Goal: Task Accomplishment & Management: Complete application form

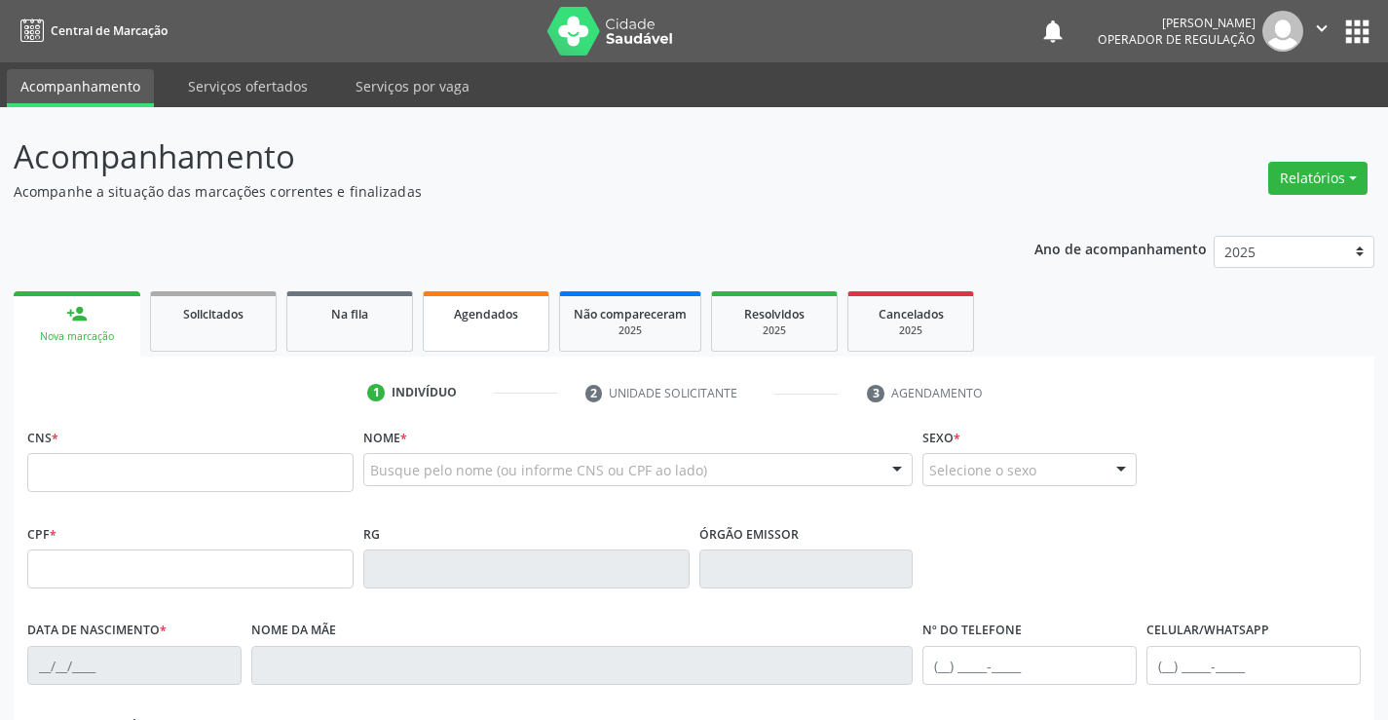
click at [483, 322] on div "Agendados" at bounding box center [485, 313] width 97 height 20
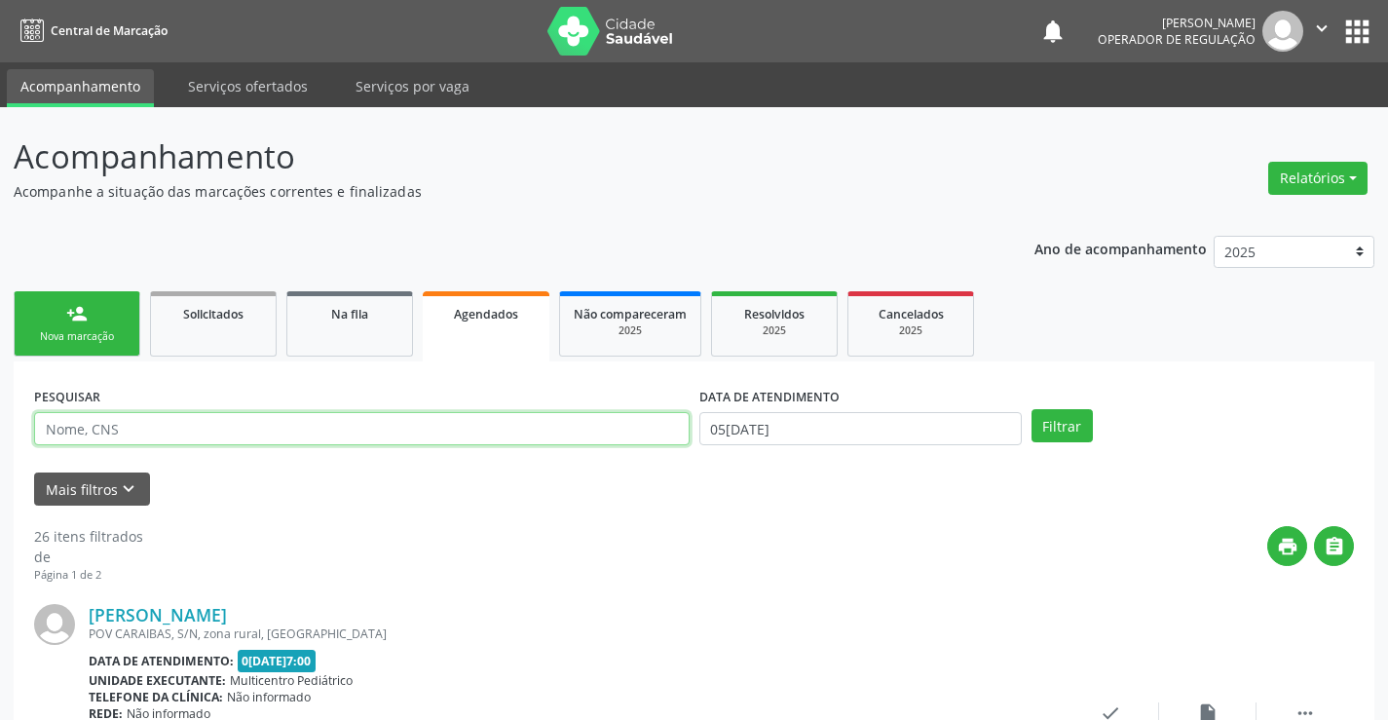
click at [167, 426] on input "text" at bounding box center [361, 428] width 655 height 33
type input "703000880189370"
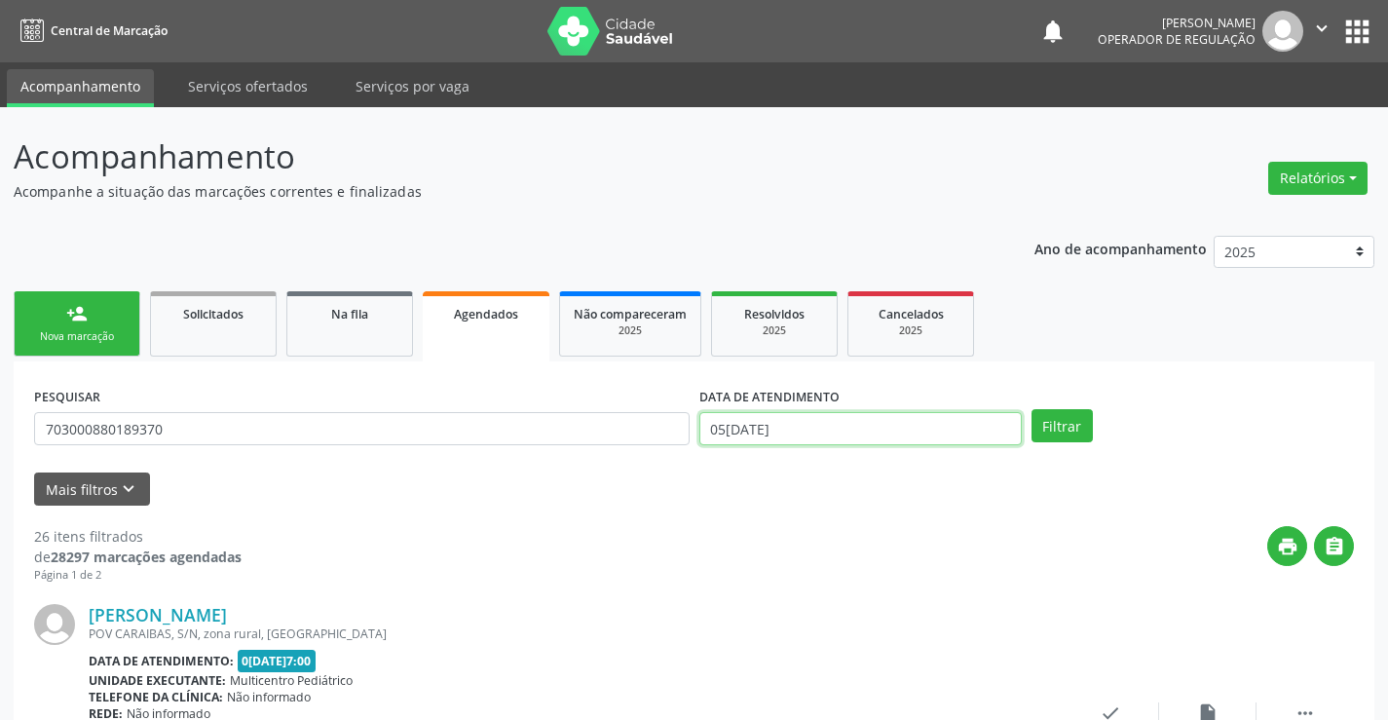
click at [838, 425] on input "05[DATE]" at bounding box center [860, 428] width 322 height 33
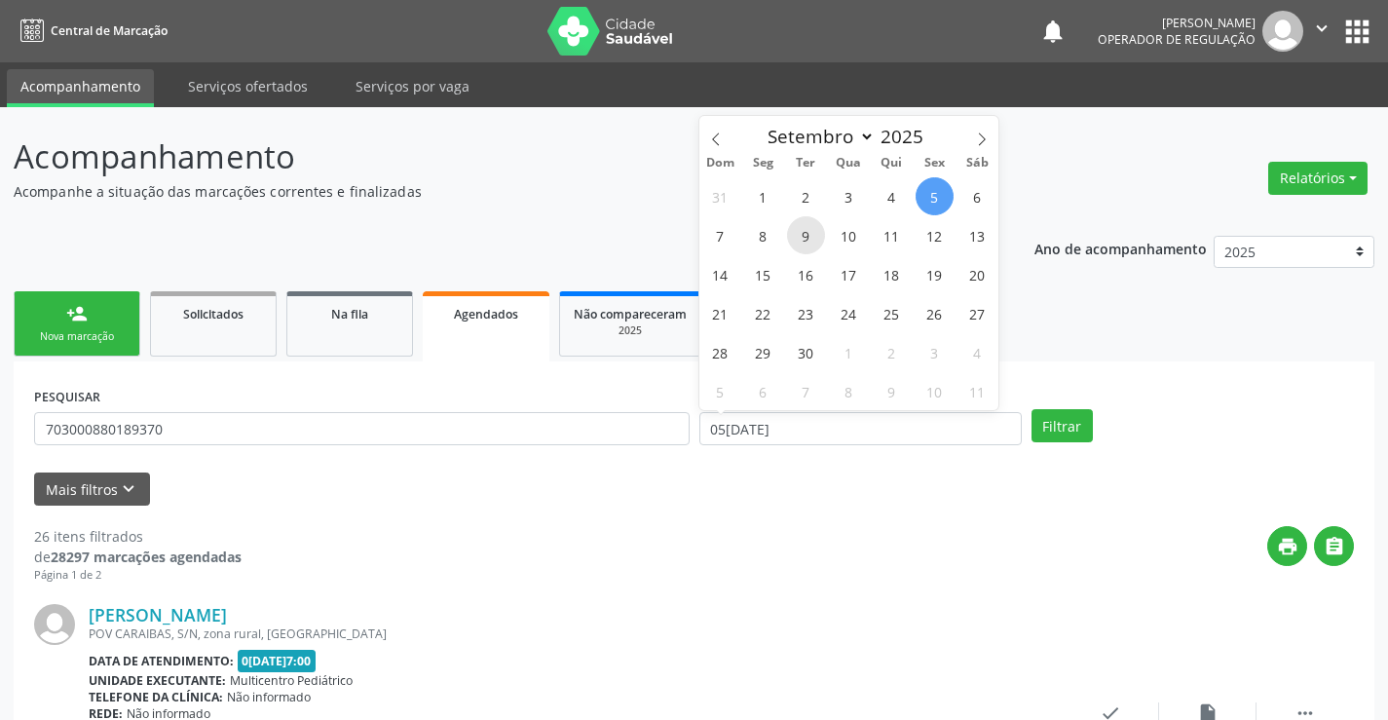
click at [798, 233] on span "9" at bounding box center [806, 235] width 38 height 38
type input "0[DATE]"
click at [801, 235] on span "9" at bounding box center [806, 235] width 38 height 38
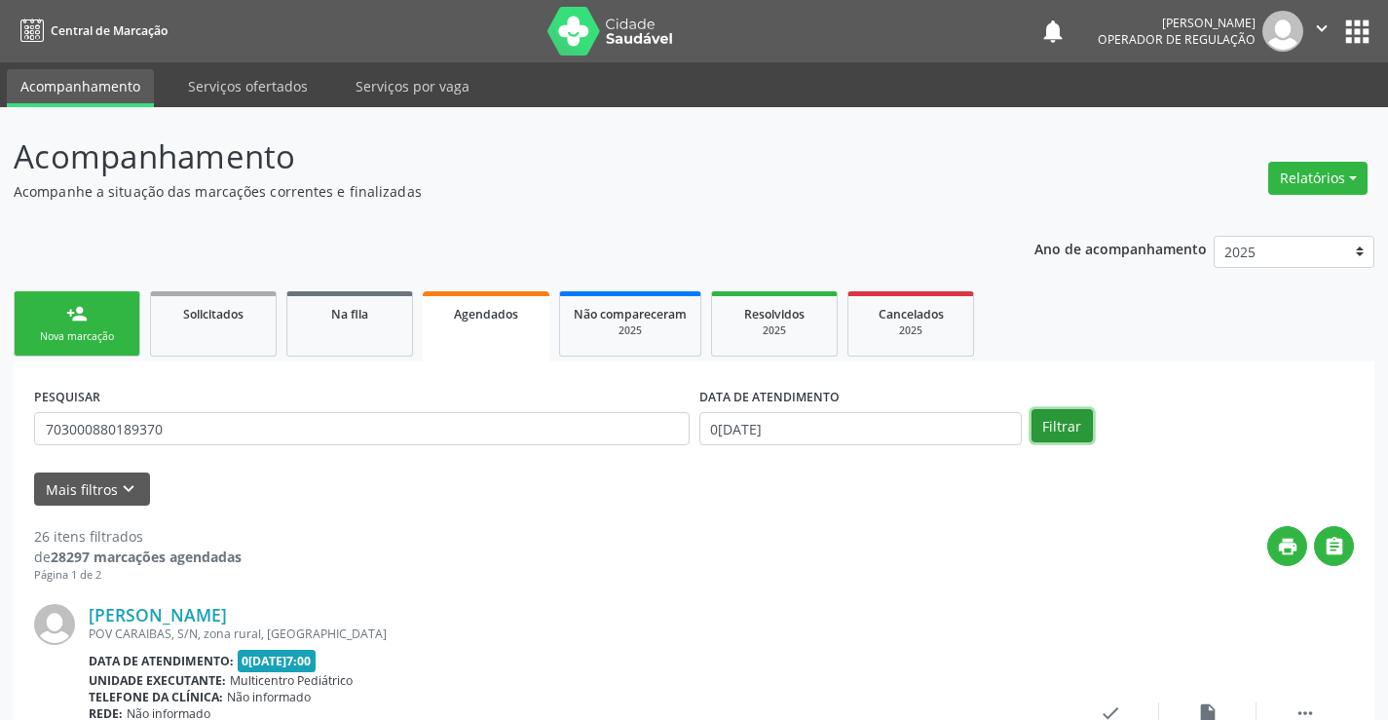
drag, startPoint x: 1069, startPoint y: 423, endPoint x: 1081, endPoint y: 418, distance: 12.7
click at [1072, 423] on button "Filtrar" at bounding box center [1061, 425] width 61 height 33
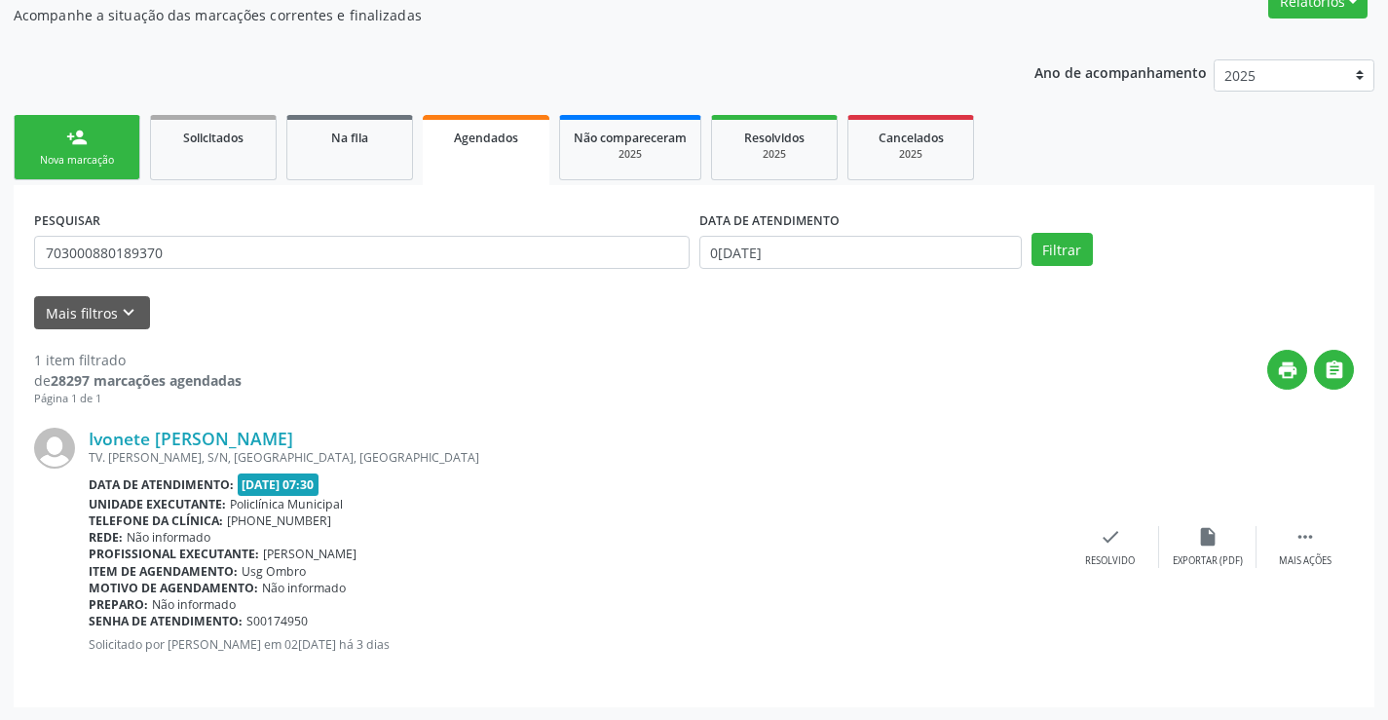
scroll to position [177, 0]
click at [1305, 533] on icon "" at bounding box center [1304, 535] width 21 height 21
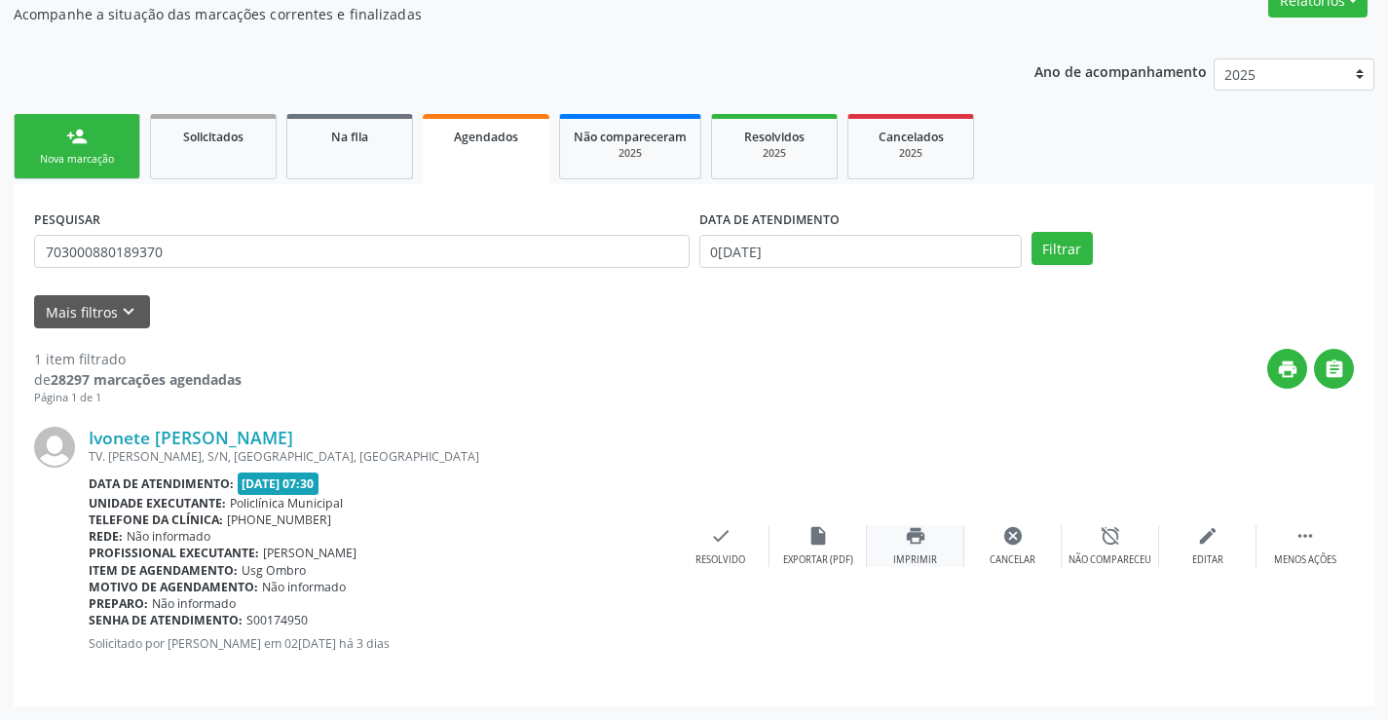
click at [912, 536] on icon "print" at bounding box center [915, 535] width 21 height 21
click at [114, 155] on div "Nova marcação" at bounding box center [76, 159] width 97 height 15
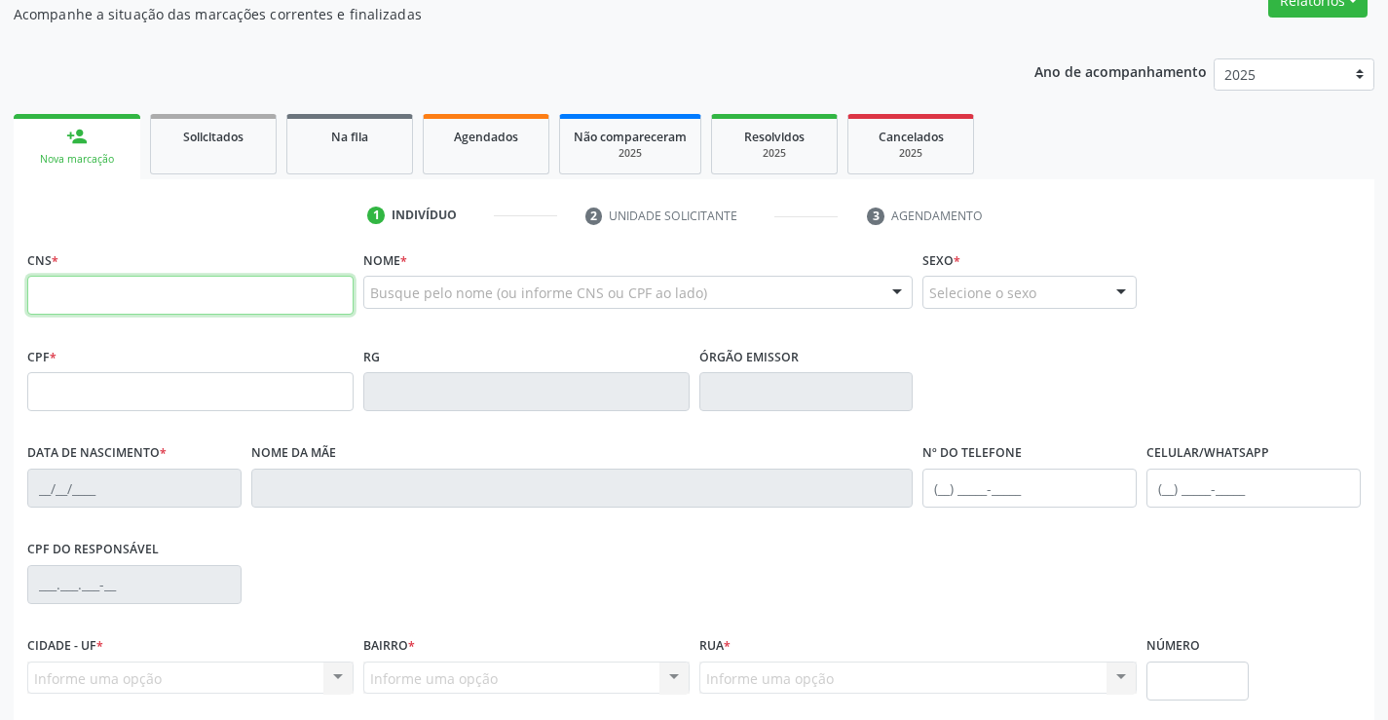
click at [130, 292] on input "text" at bounding box center [190, 295] width 326 height 39
click at [383, 148] on link "Na fila" at bounding box center [349, 144] width 127 height 60
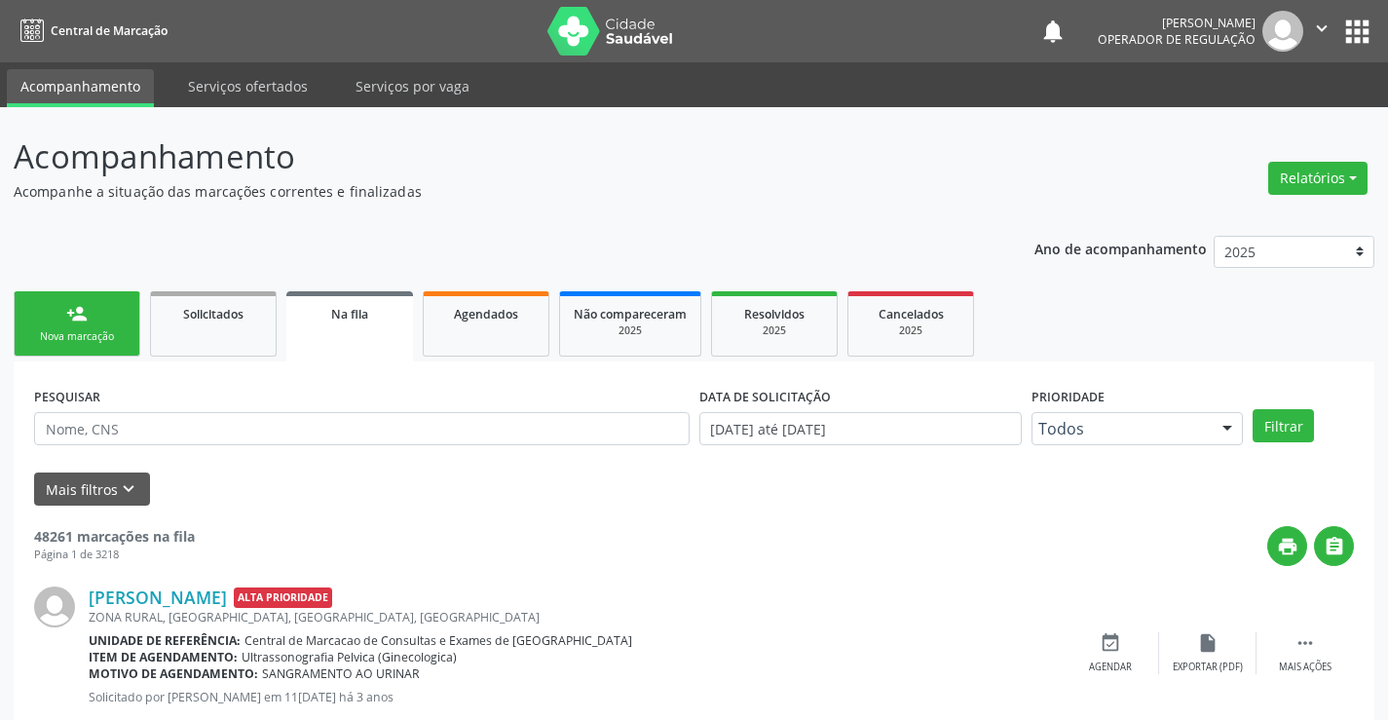
click at [143, 337] on ul "person_add Nova marcação Solicitados Na fila Agendados Não compareceram 2025 Re…" at bounding box center [694, 323] width 1360 height 75
click at [112, 334] on div "Nova marcação" at bounding box center [76, 336] width 97 height 15
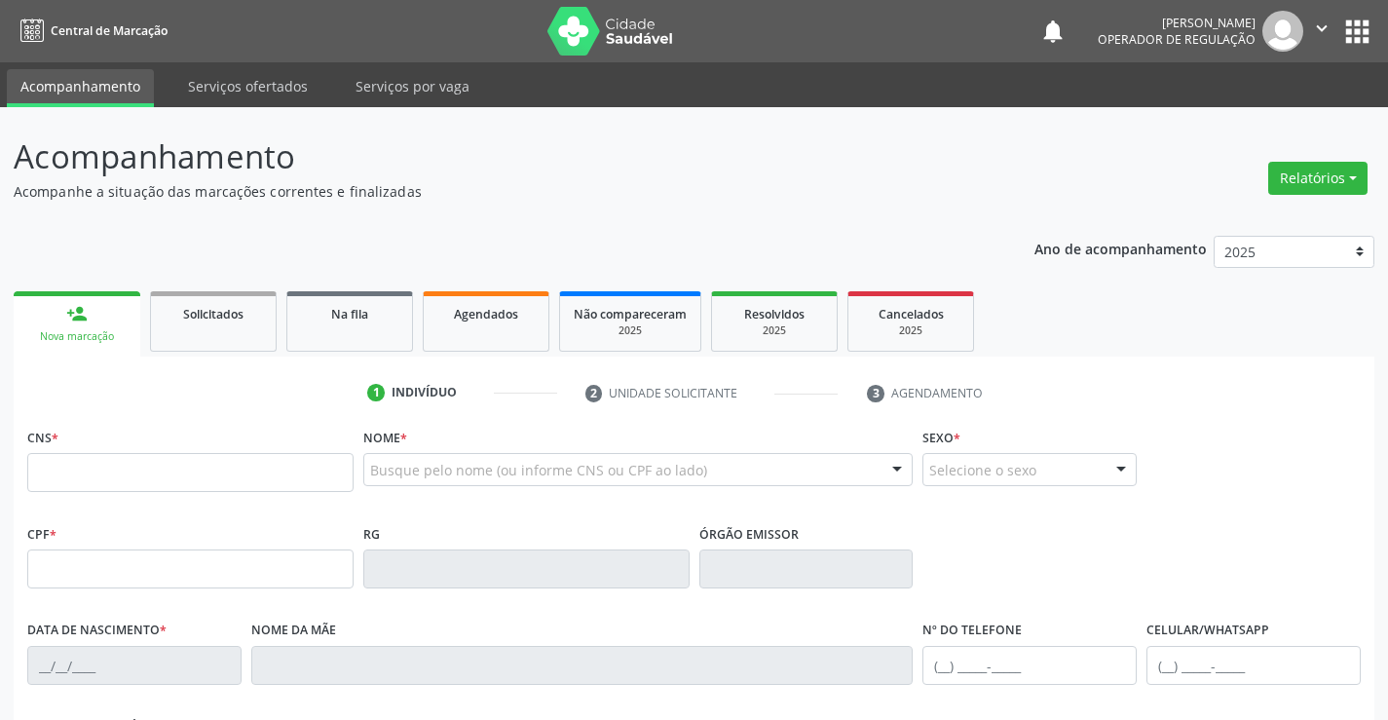
click at [127, 427] on div "CNS *" at bounding box center [190, 457] width 326 height 69
click at [365, 325] on link "Na fila" at bounding box center [349, 321] width 127 height 60
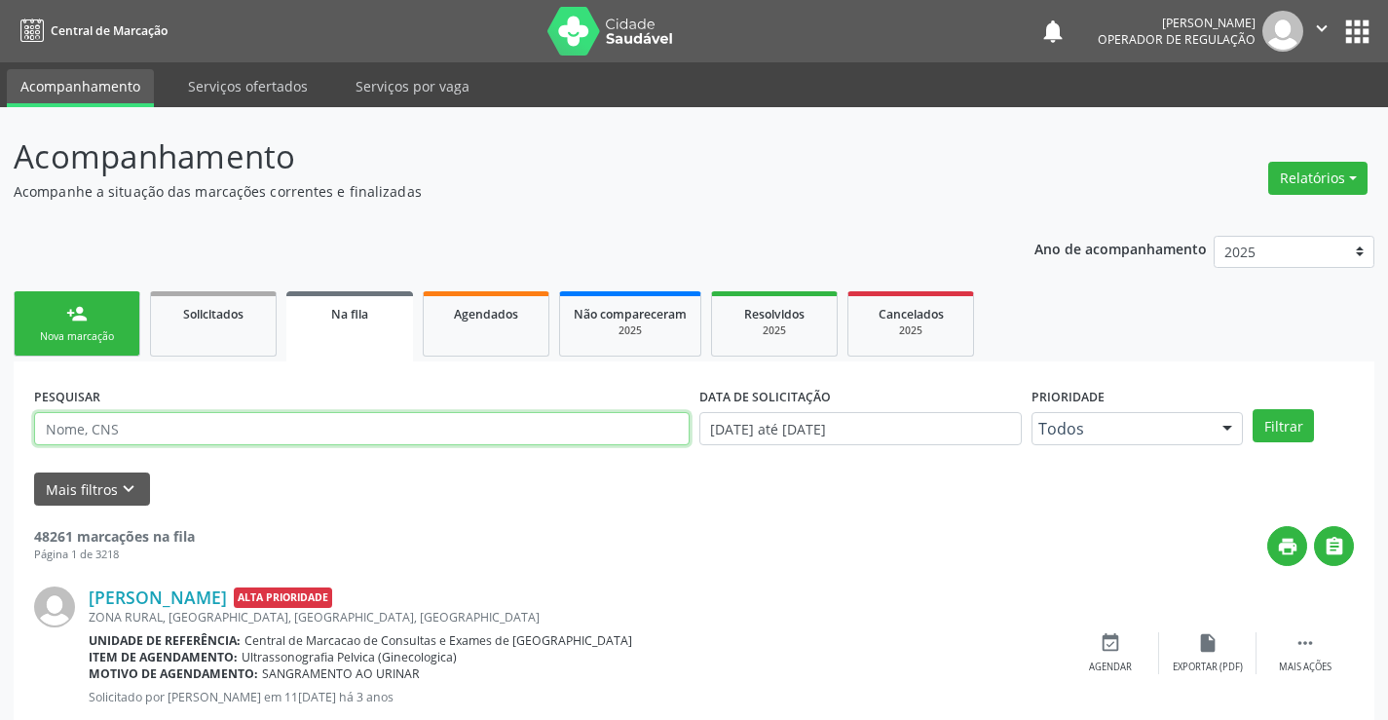
click at [130, 432] on input "text" at bounding box center [361, 428] width 655 height 33
type input "706401193358280"
click at [1285, 426] on button "Filtrar" at bounding box center [1282, 425] width 61 height 33
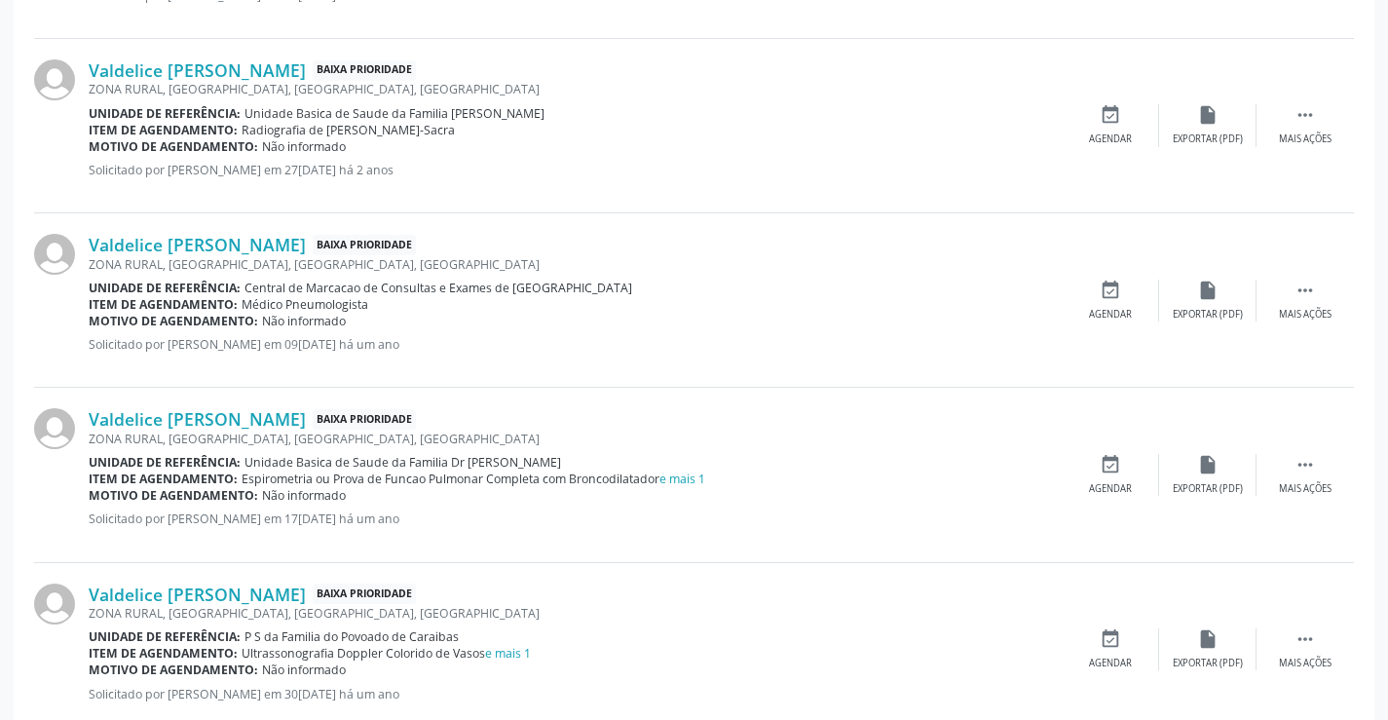
scroll to position [1266, 0]
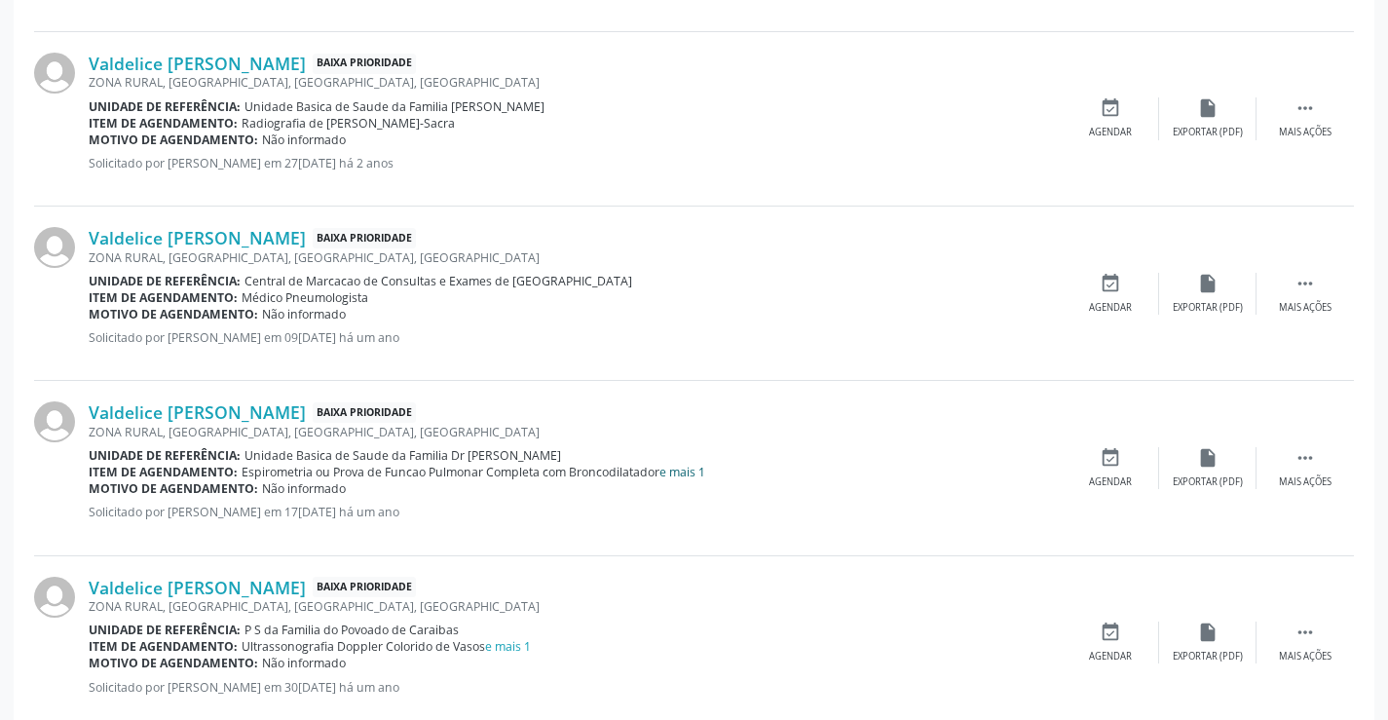
click at [694, 475] on link "e mais 1" at bounding box center [682, 471] width 46 height 17
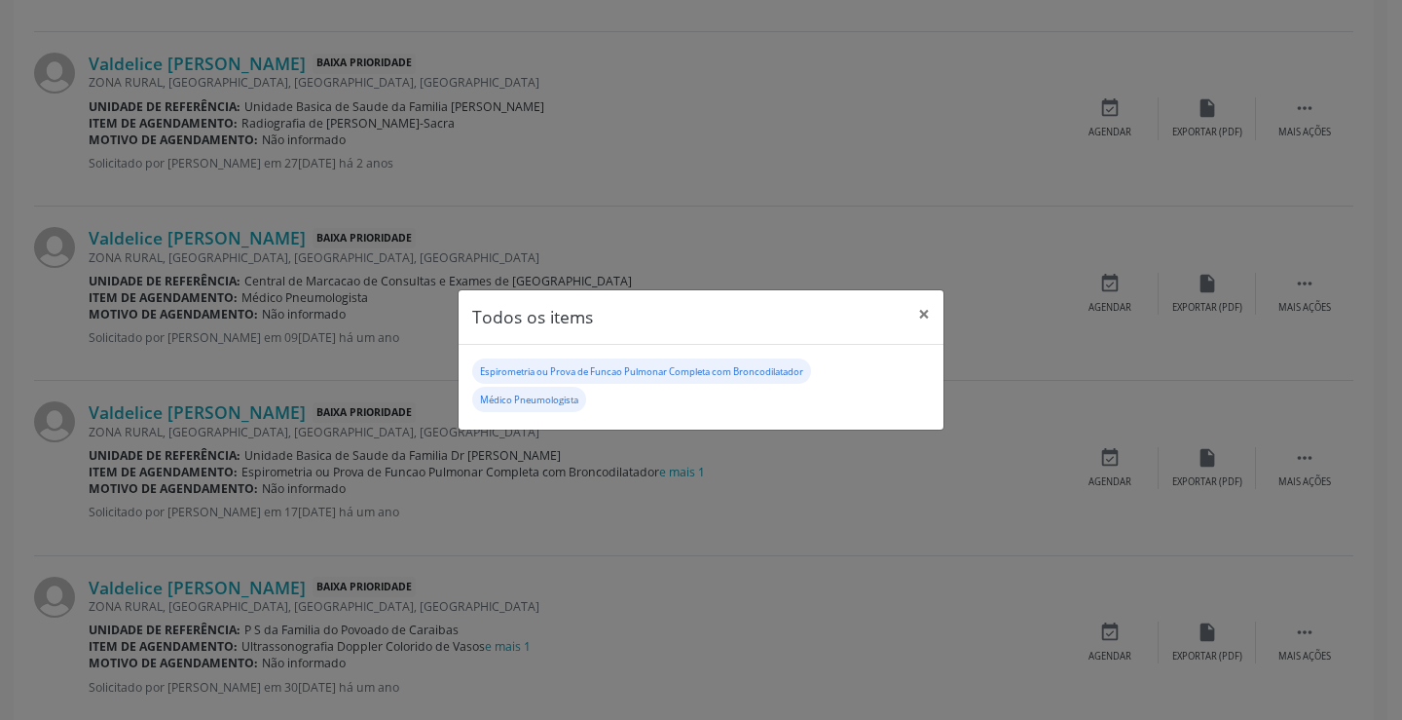
click at [702, 602] on div "Todos os items × Espirometria ou Prova de Funcao Pulmonar Completa com Broncodi…" at bounding box center [701, 360] width 1402 height 720
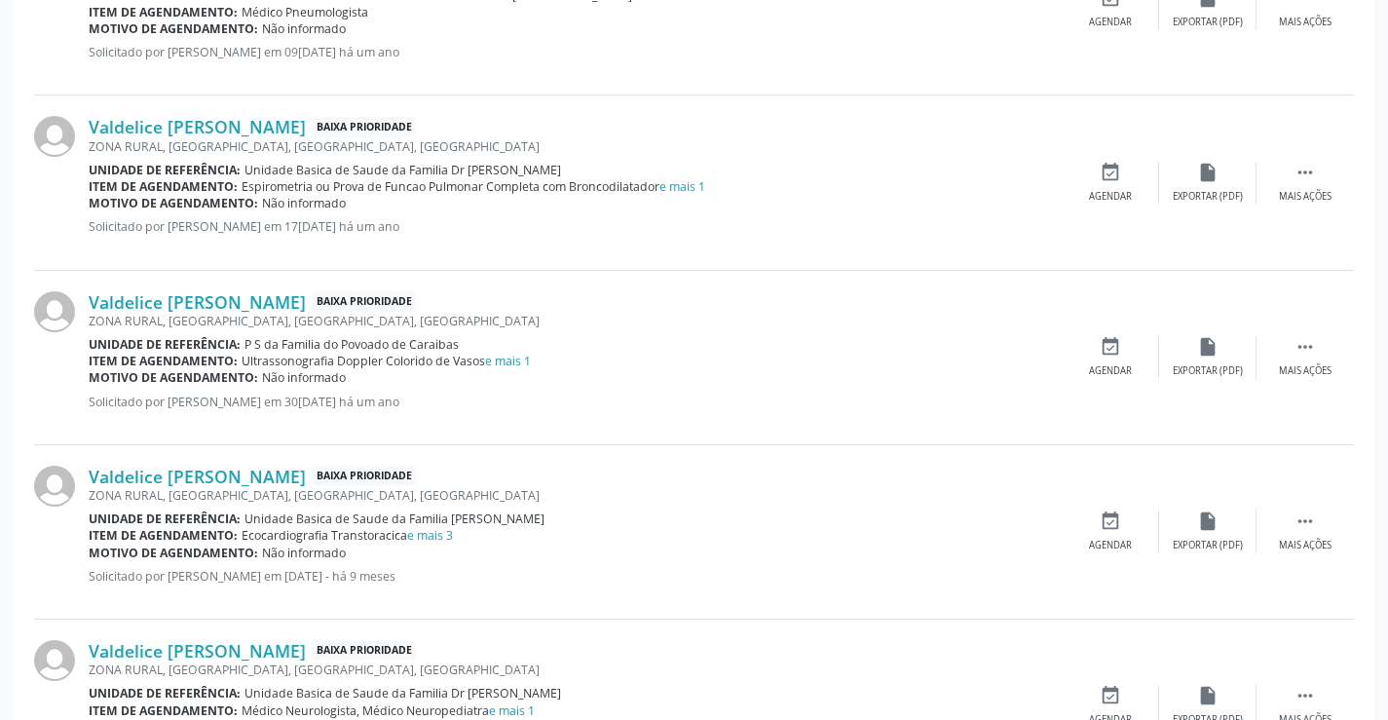
scroll to position [1558, 0]
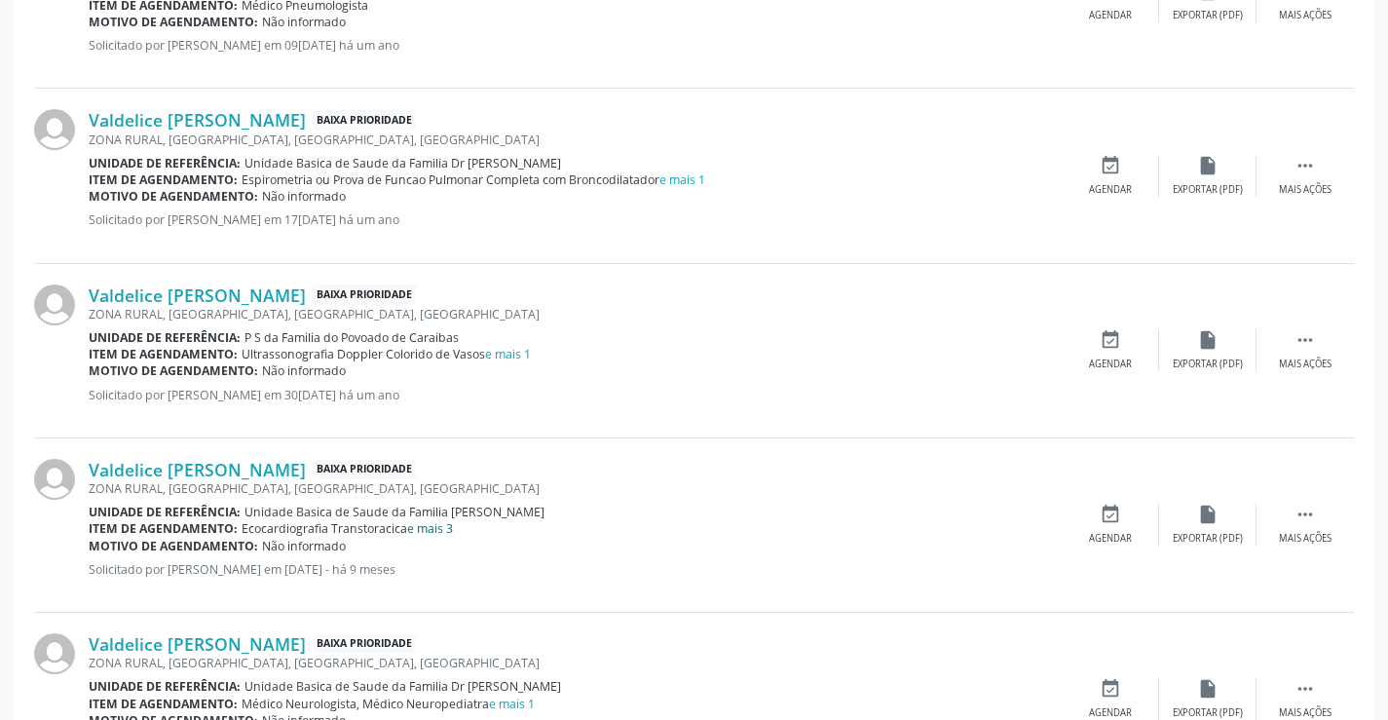
click at [439, 533] on link "e mais 3" at bounding box center [430, 528] width 46 height 17
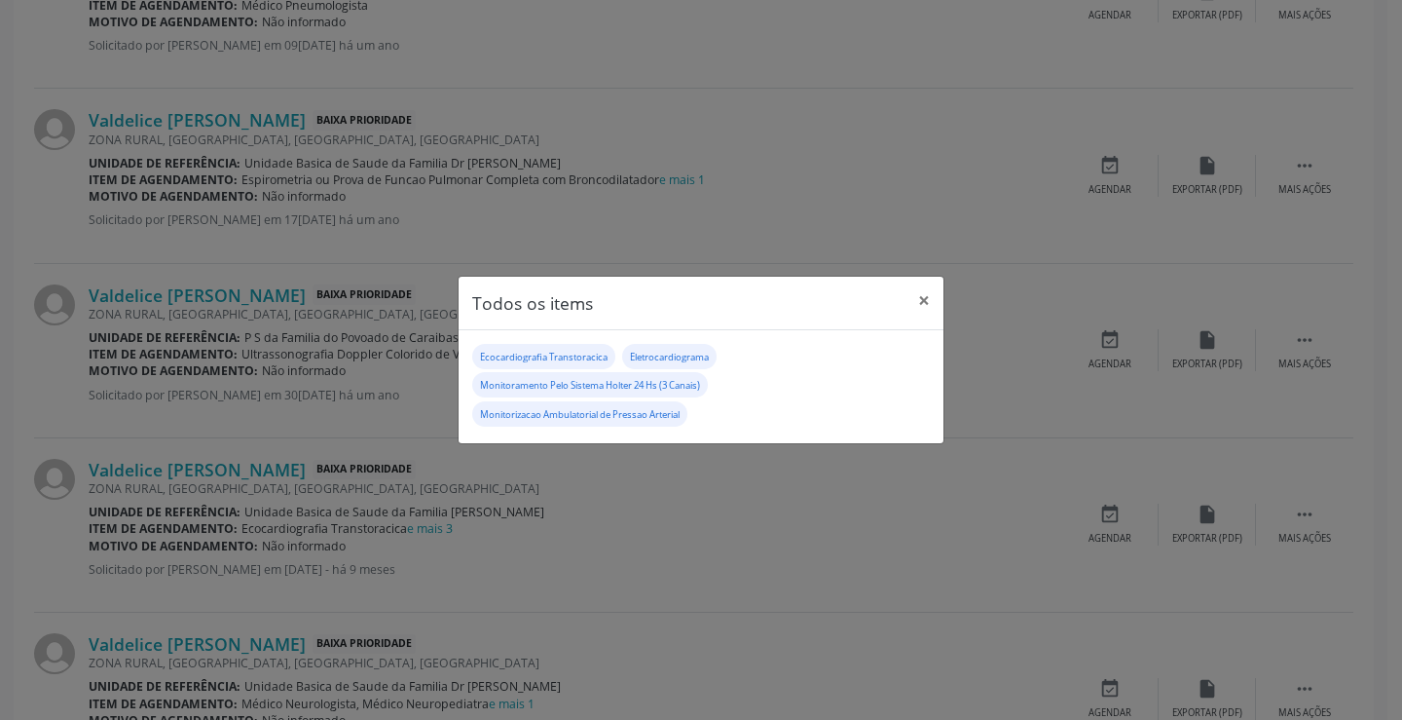
click at [607, 574] on div "Todos os items × Ecocardiografia Transtoracica Eletrocardiograma Monitoramento …" at bounding box center [701, 360] width 1402 height 720
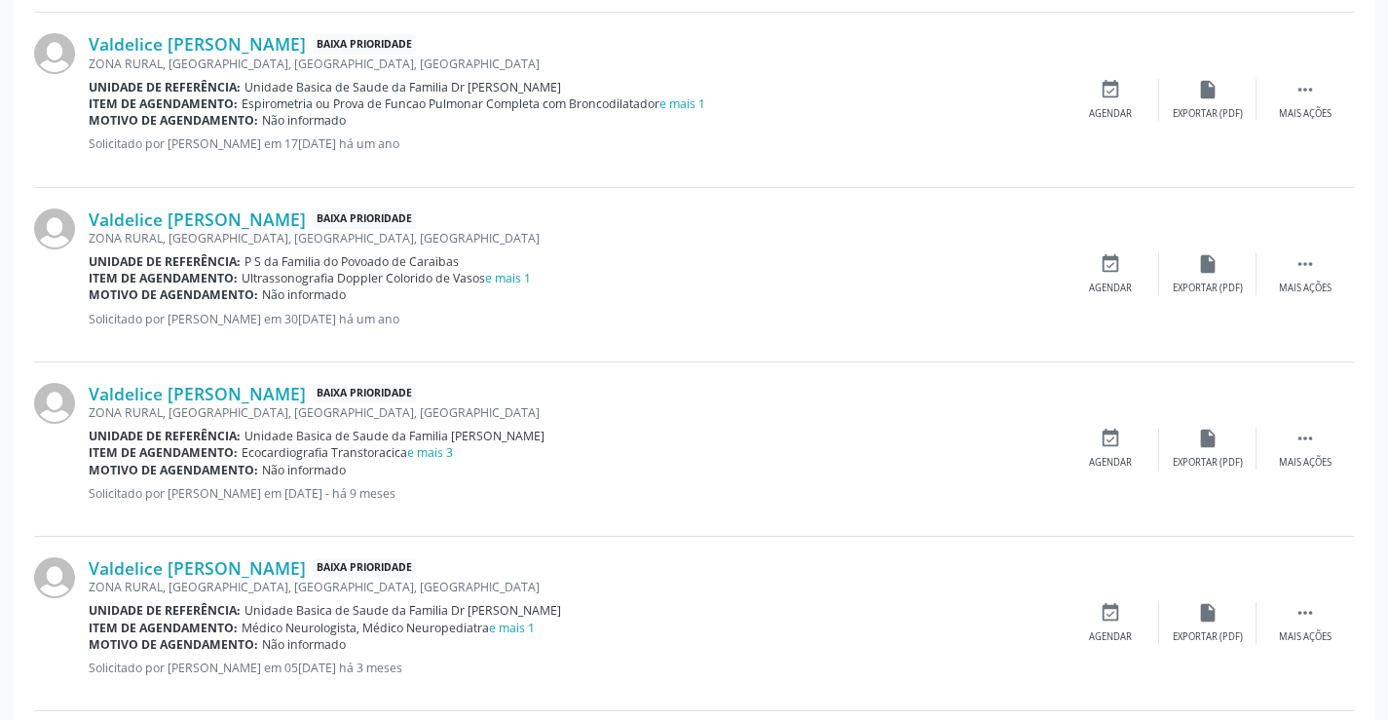
scroll to position [1753, 0]
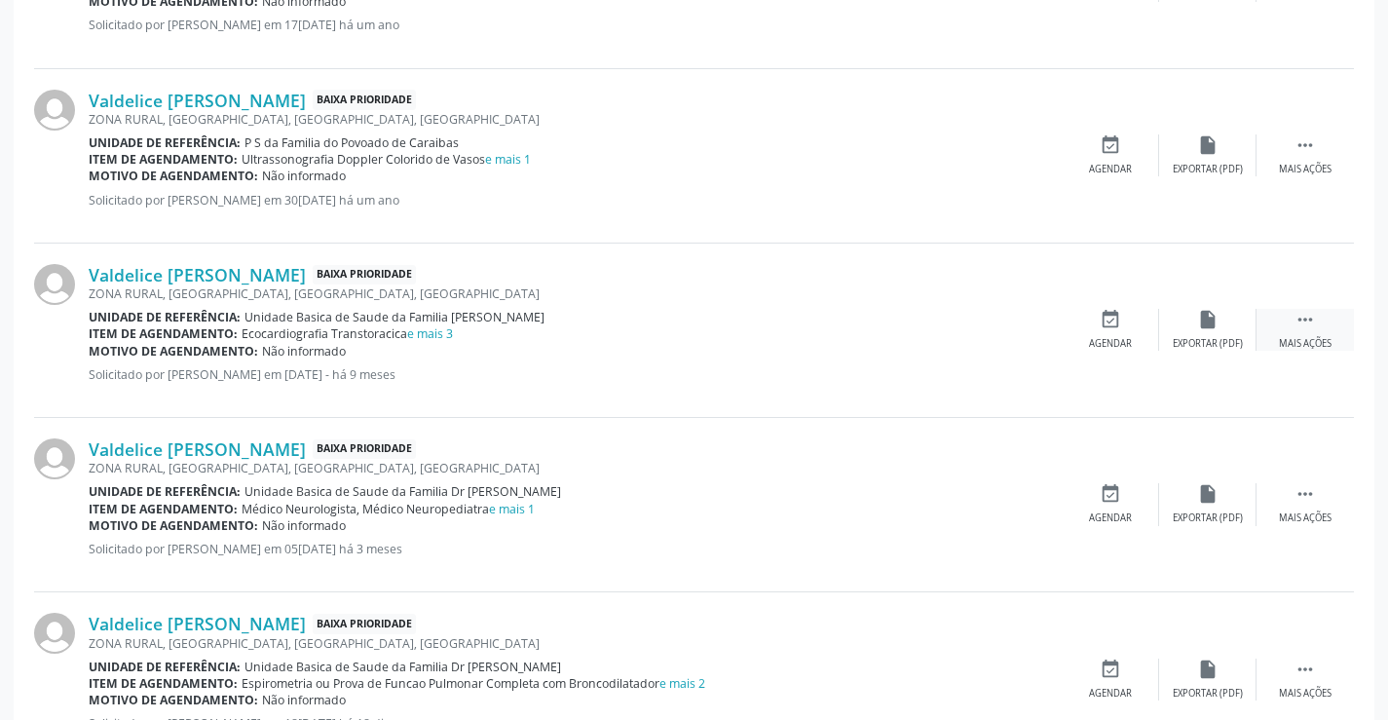
click at [1302, 319] on icon "" at bounding box center [1304, 319] width 21 height 21
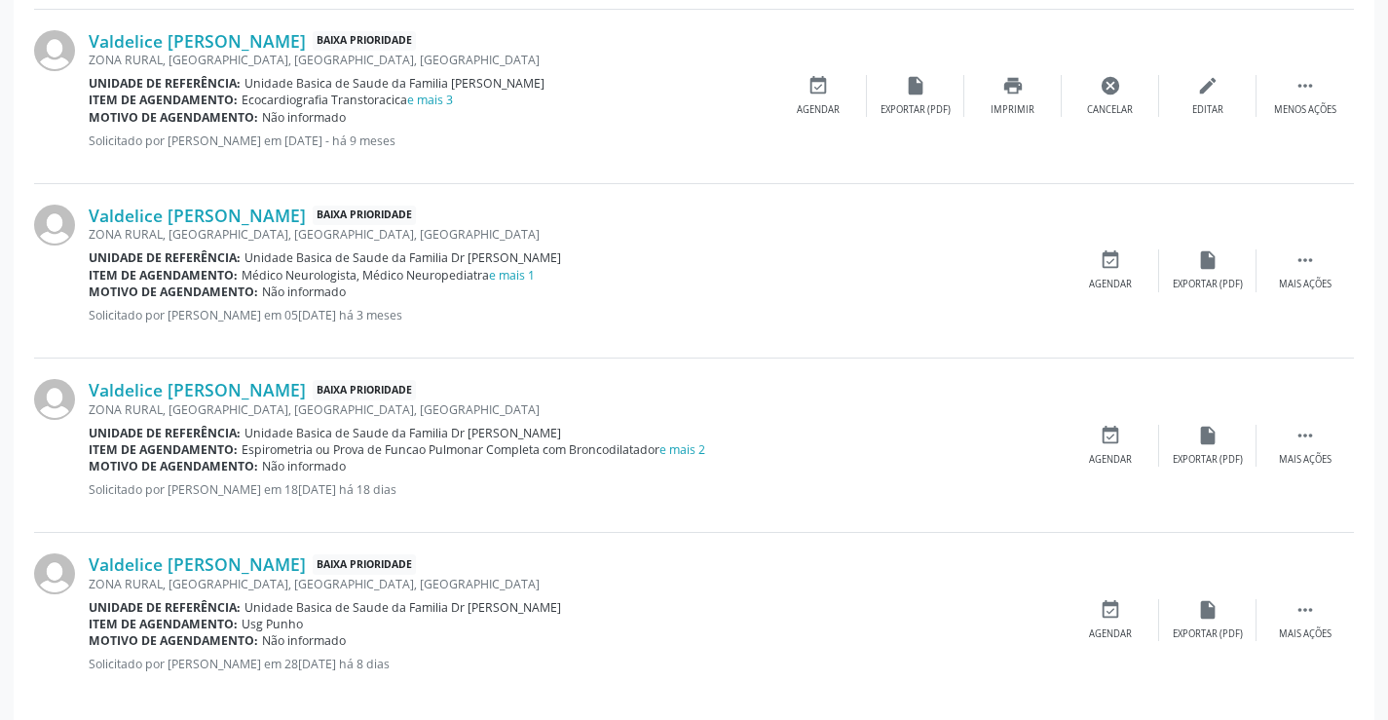
scroll to position [2007, 0]
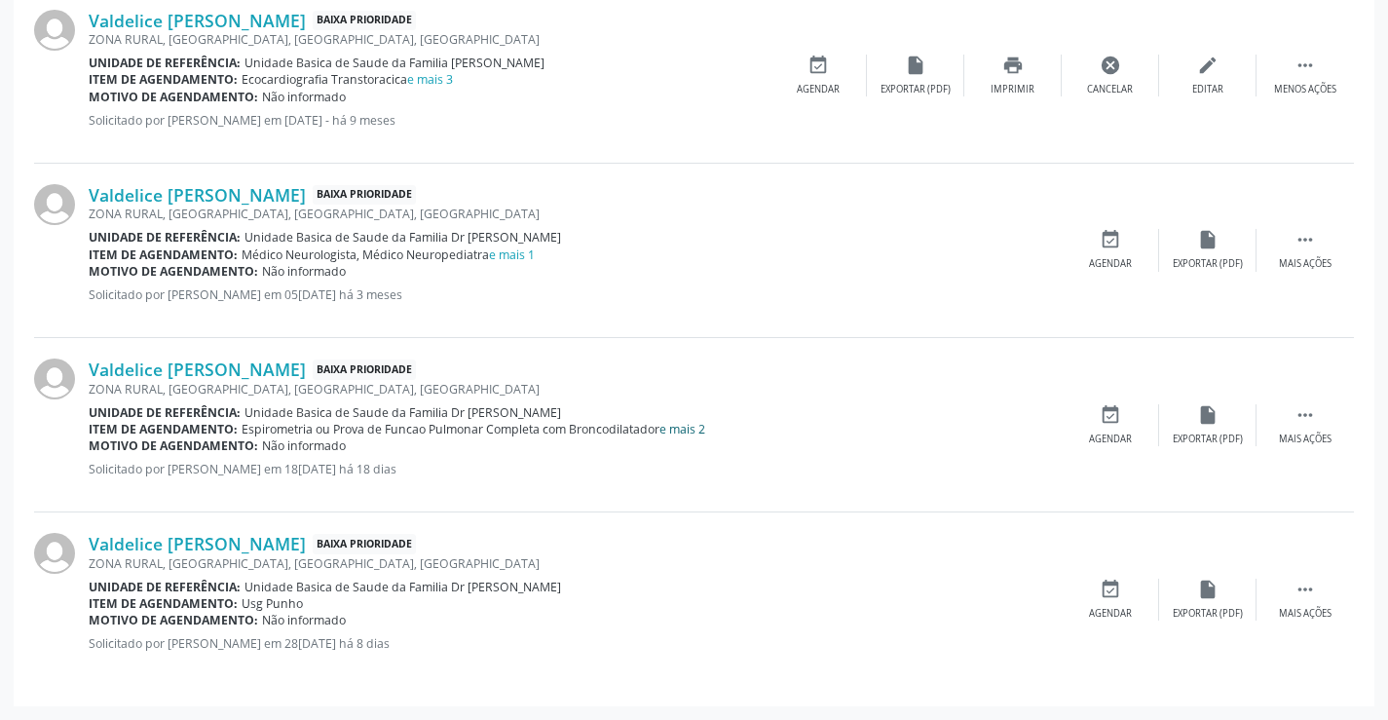
click at [691, 431] on link "e mais 2" at bounding box center [682, 429] width 46 height 17
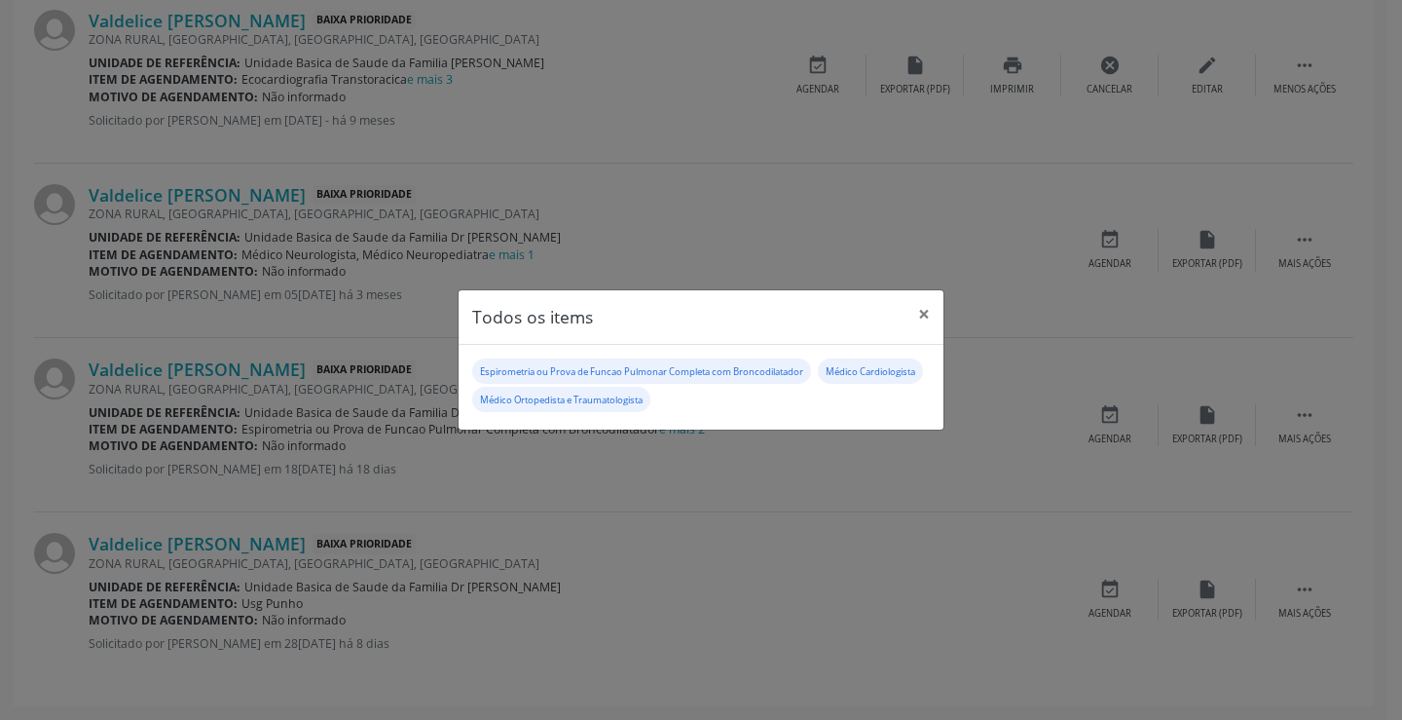
click at [702, 462] on div "Todos os items × Espirometria ou Prova de Funcao Pulmonar Completa com Broncodi…" at bounding box center [701, 360] width 1402 height 720
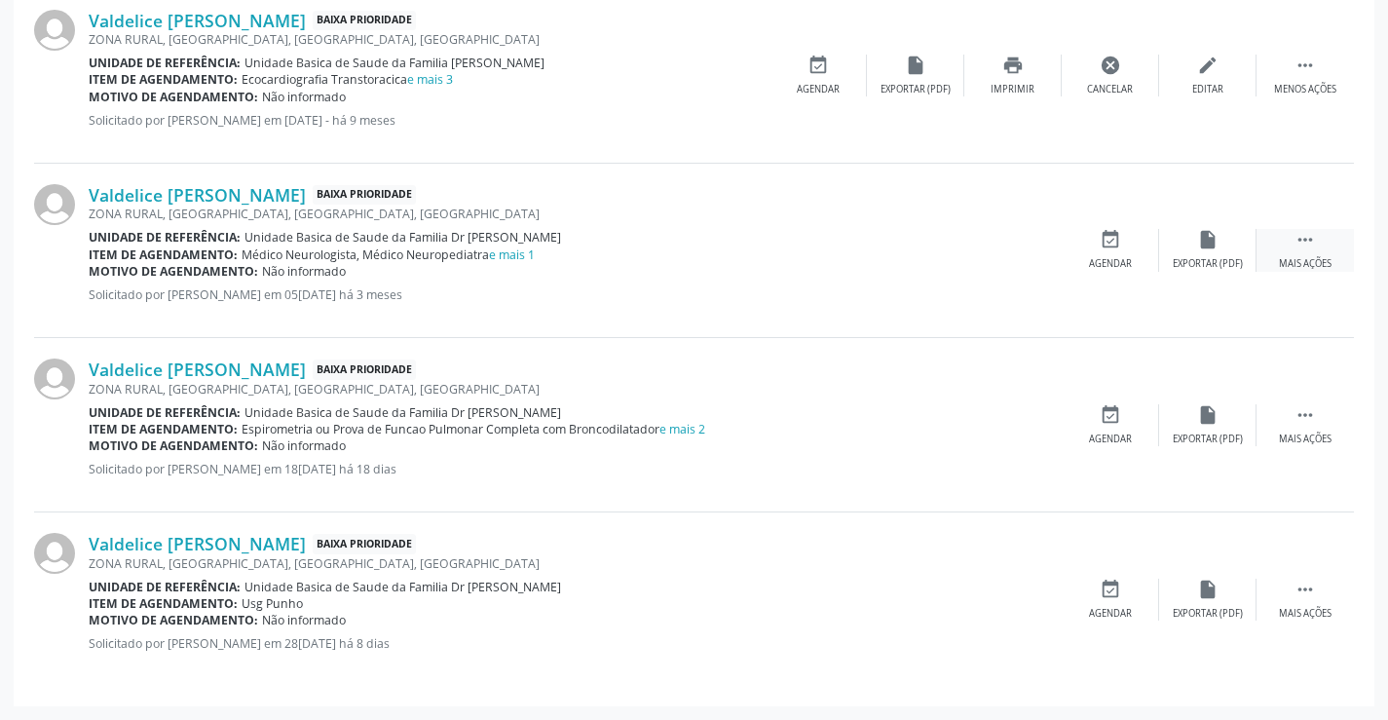
click at [1302, 237] on icon "" at bounding box center [1304, 239] width 21 height 21
click at [1012, 238] on icon "print" at bounding box center [1012, 239] width 21 height 21
click at [521, 257] on link "e mais 1" at bounding box center [512, 254] width 46 height 17
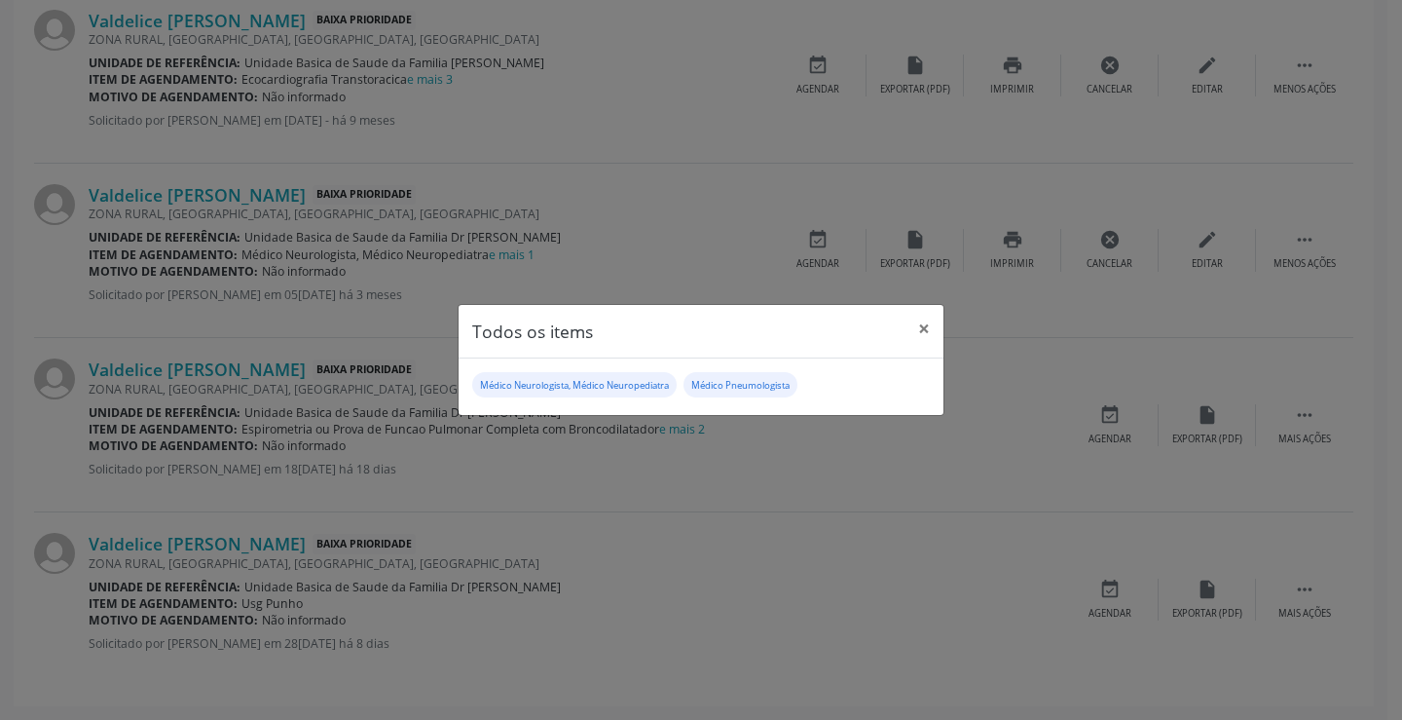
click at [560, 497] on div "Todos os items × Médico Neurologista, Médico Neuropediatra Médico Pneumologista" at bounding box center [701, 360] width 1402 height 720
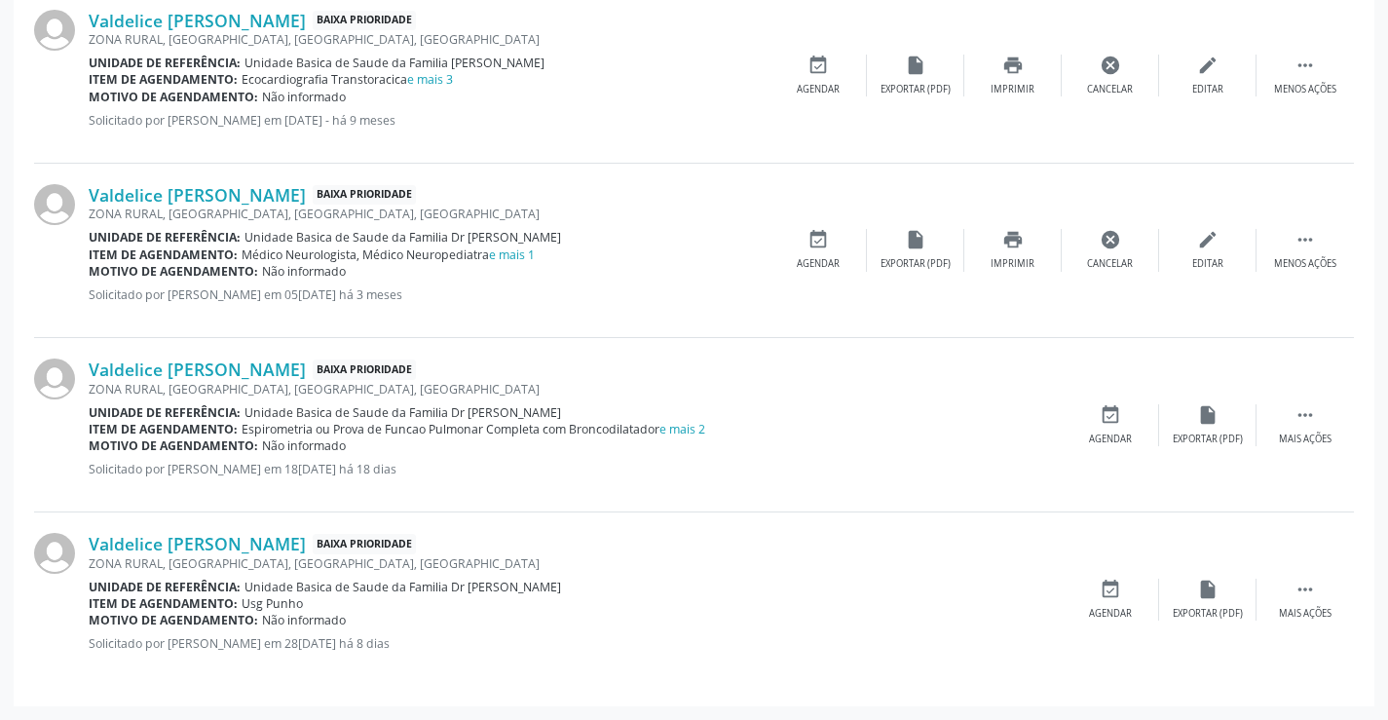
click at [458, 82] on div "Item de agendamento: Ecocardiografia Transtoracica e mais 3" at bounding box center [429, 79] width 681 height 17
click at [430, 75] on link "e mais 3" at bounding box center [430, 79] width 46 height 17
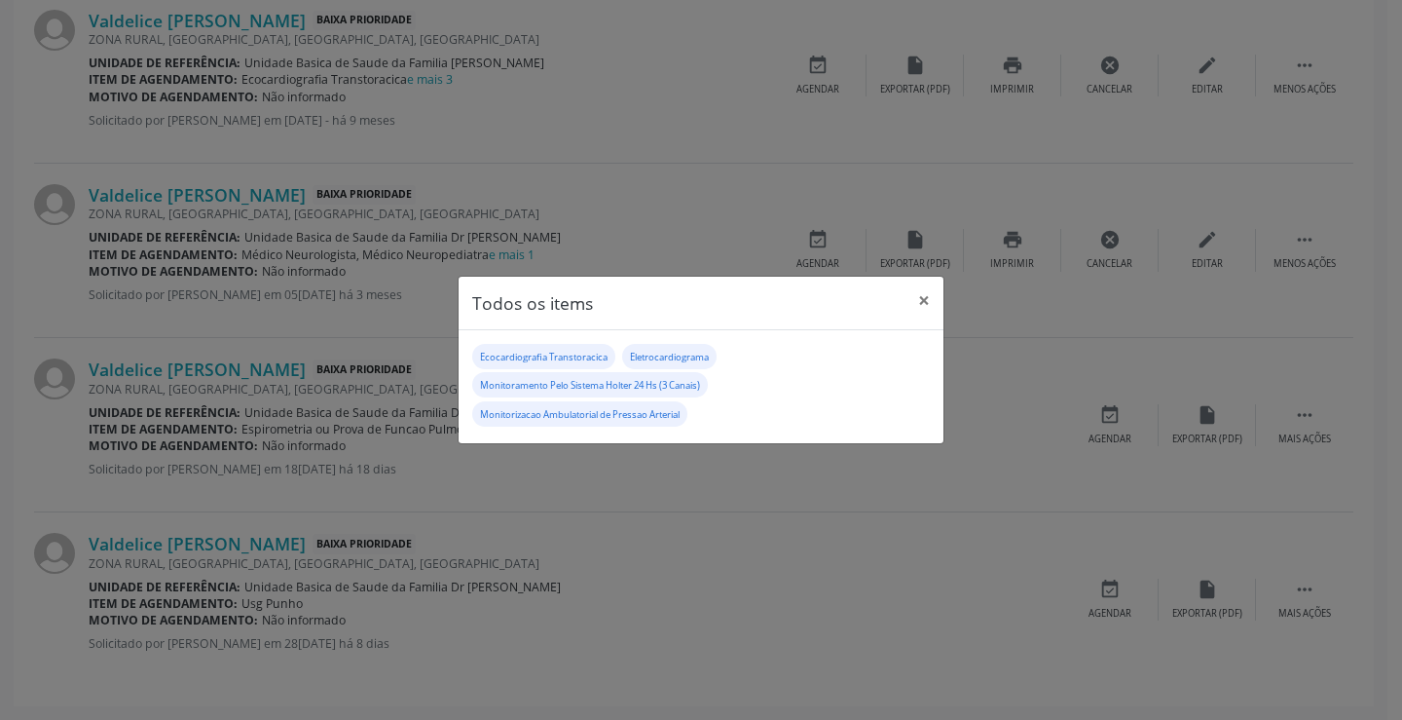
click at [621, 192] on div "Todos os items × Ecocardiografia Transtoracica Eletrocardiograma Monitoramento …" at bounding box center [701, 360] width 1402 height 720
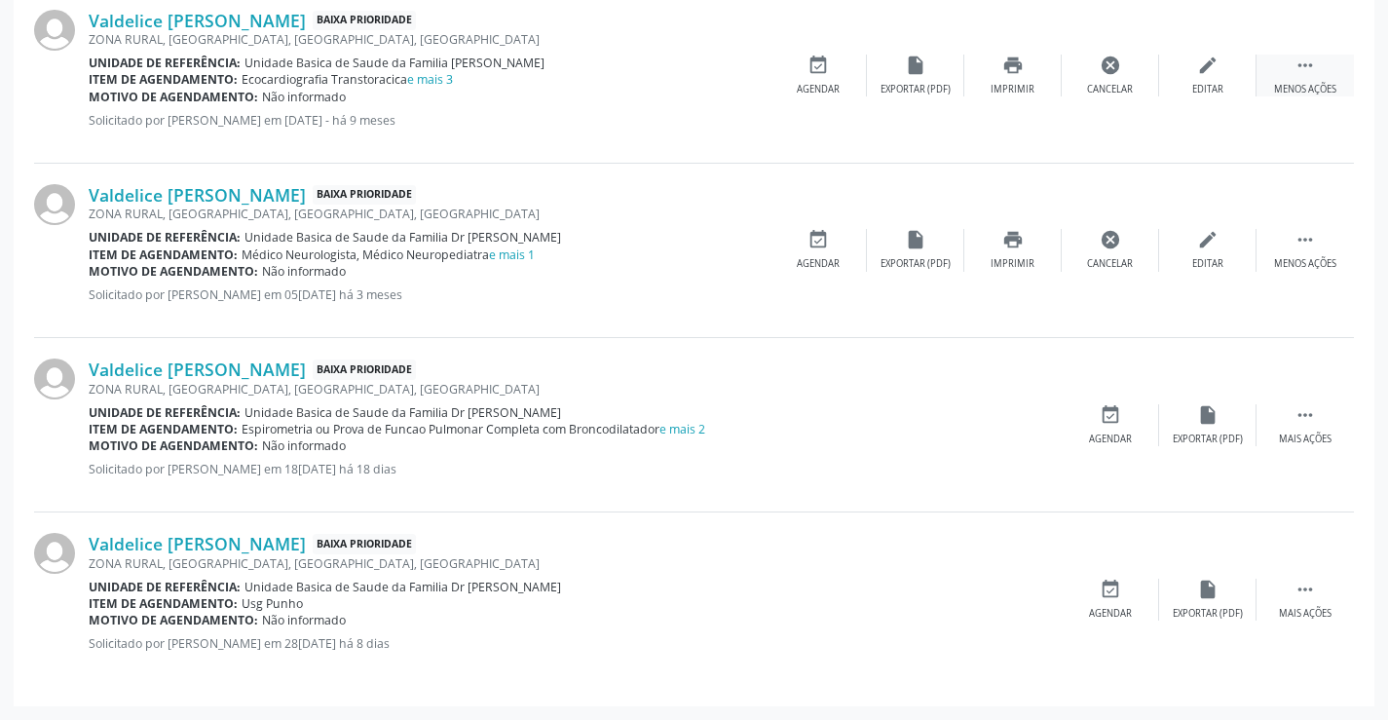
click at [1296, 62] on icon "" at bounding box center [1304, 65] width 21 height 21
click at [1007, 65] on icon "print" at bounding box center [1012, 65] width 21 height 21
click at [703, 426] on link "e mais 2" at bounding box center [682, 429] width 46 height 17
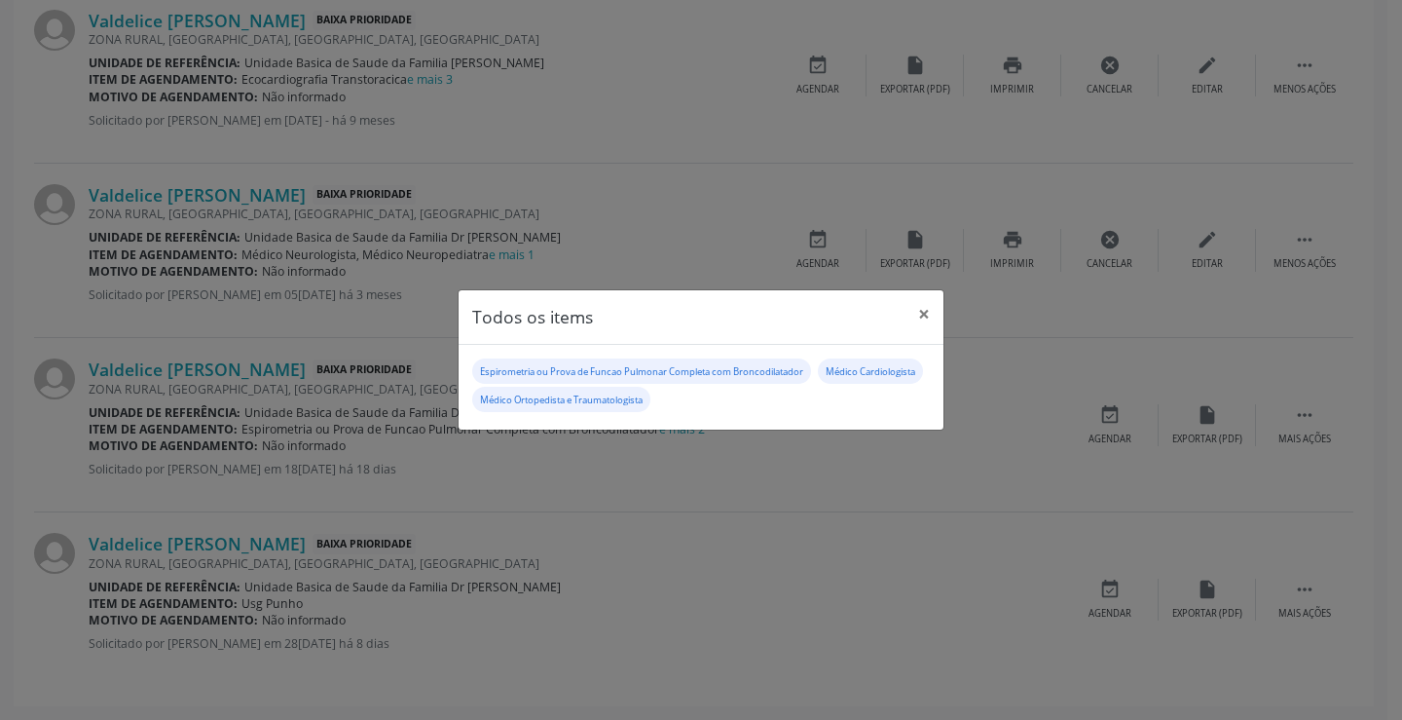
click at [700, 470] on div "Todos os items × Espirometria ou Prova de Funcao Pulmonar Completa com Broncodi…" at bounding box center [701, 360] width 1402 height 720
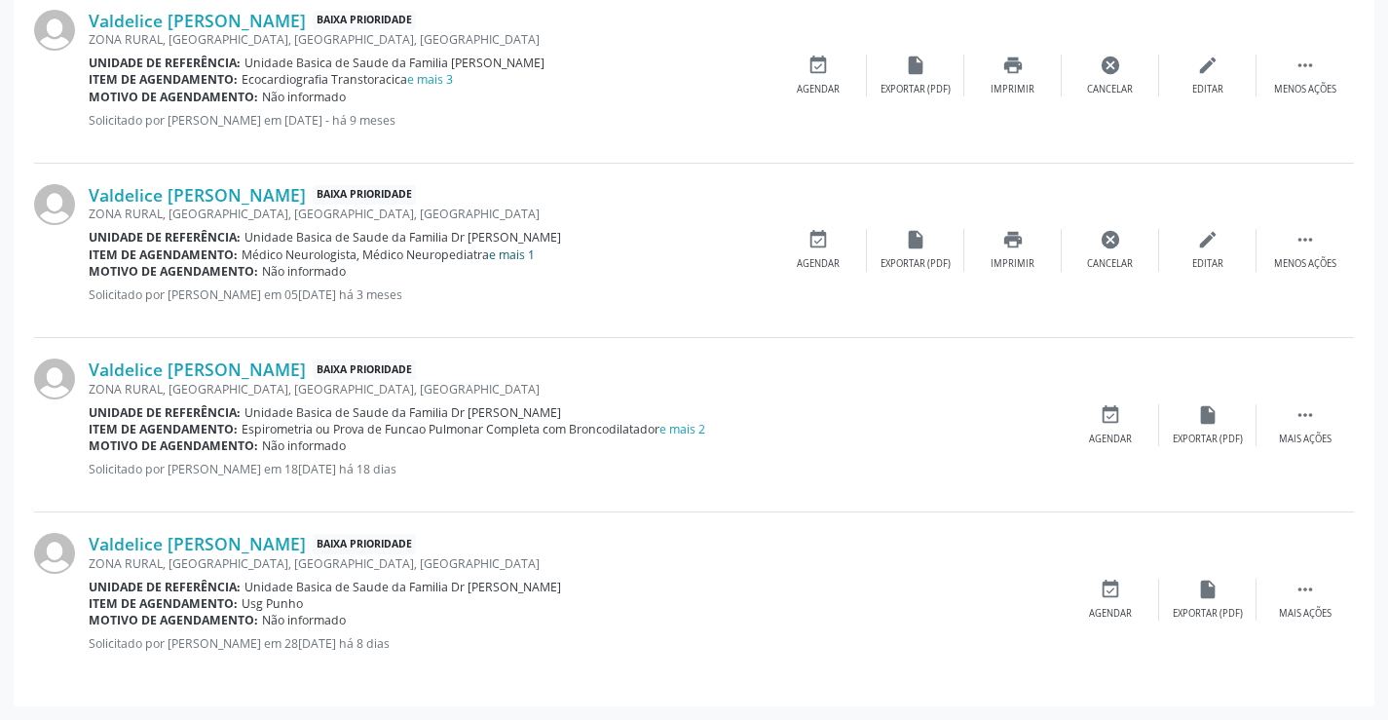
click at [532, 251] on link "e mais 1" at bounding box center [512, 254] width 46 height 17
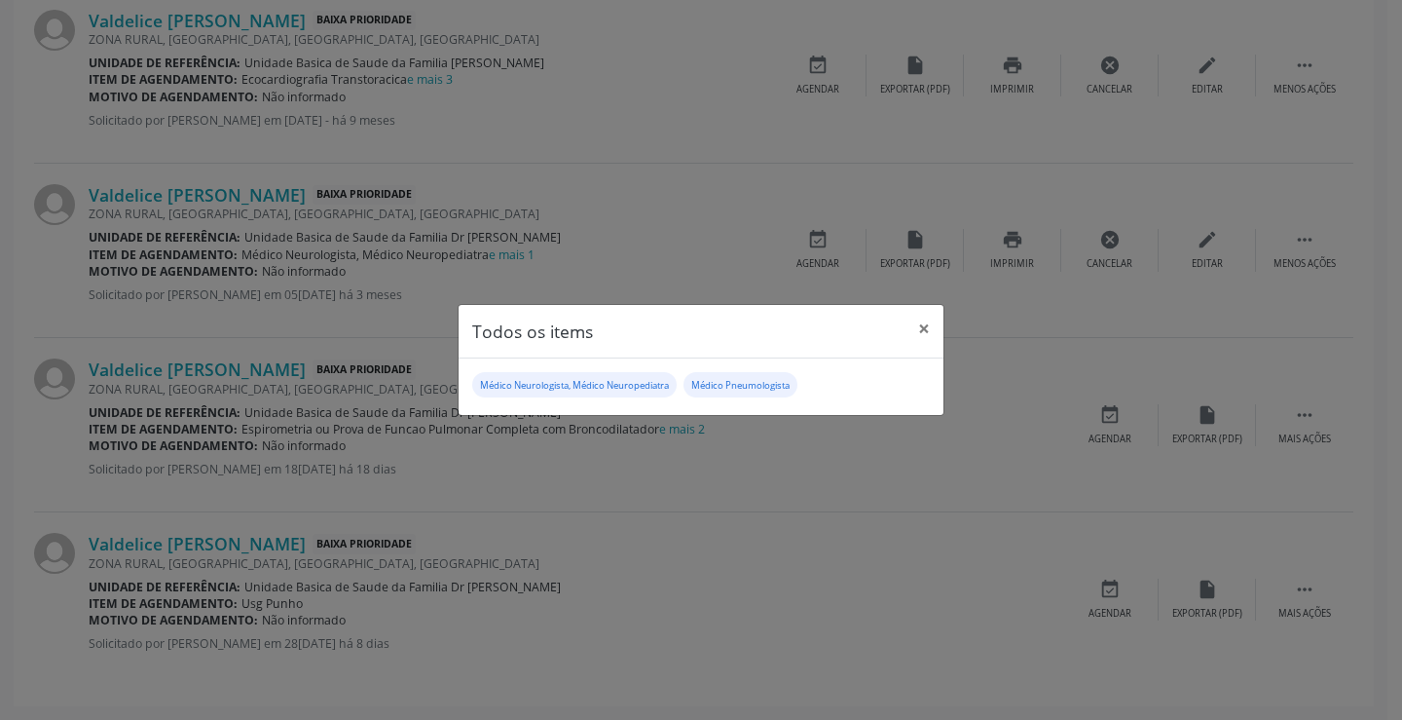
click at [579, 259] on div "Todos os items × Médico Neurologista, Médico Neuropediatra Médico Pneumologista" at bounding box center [701, 360] width 1402 height 720
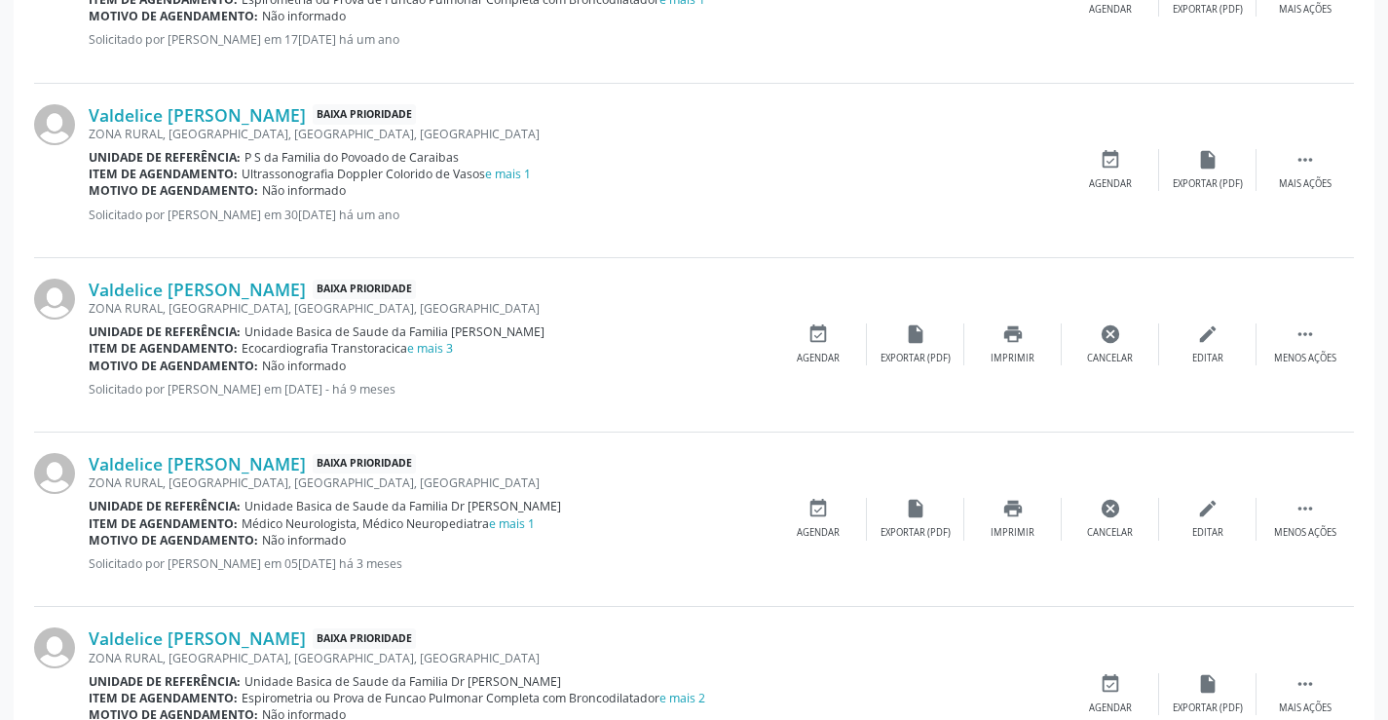
scroll to position [1715, 0]
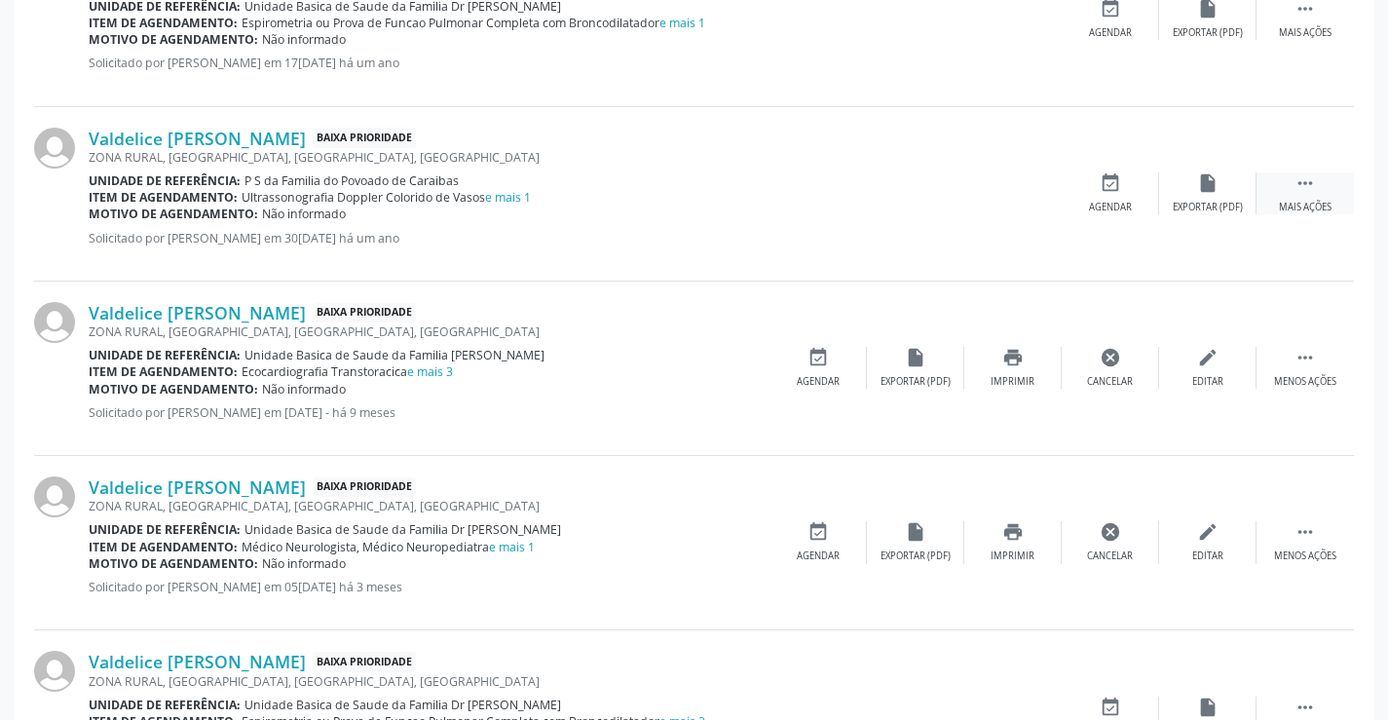
click at [1297, 181] on icon "" at bounding box center [1304, 182] width 21 height 21
click at [1014, 198] on div "print Imprimir" at bounding box center [1012, 193] width 97 height 42
click at [1199, 186] on icon "edit" at bounding box center [1207, 182] width 21 height 21
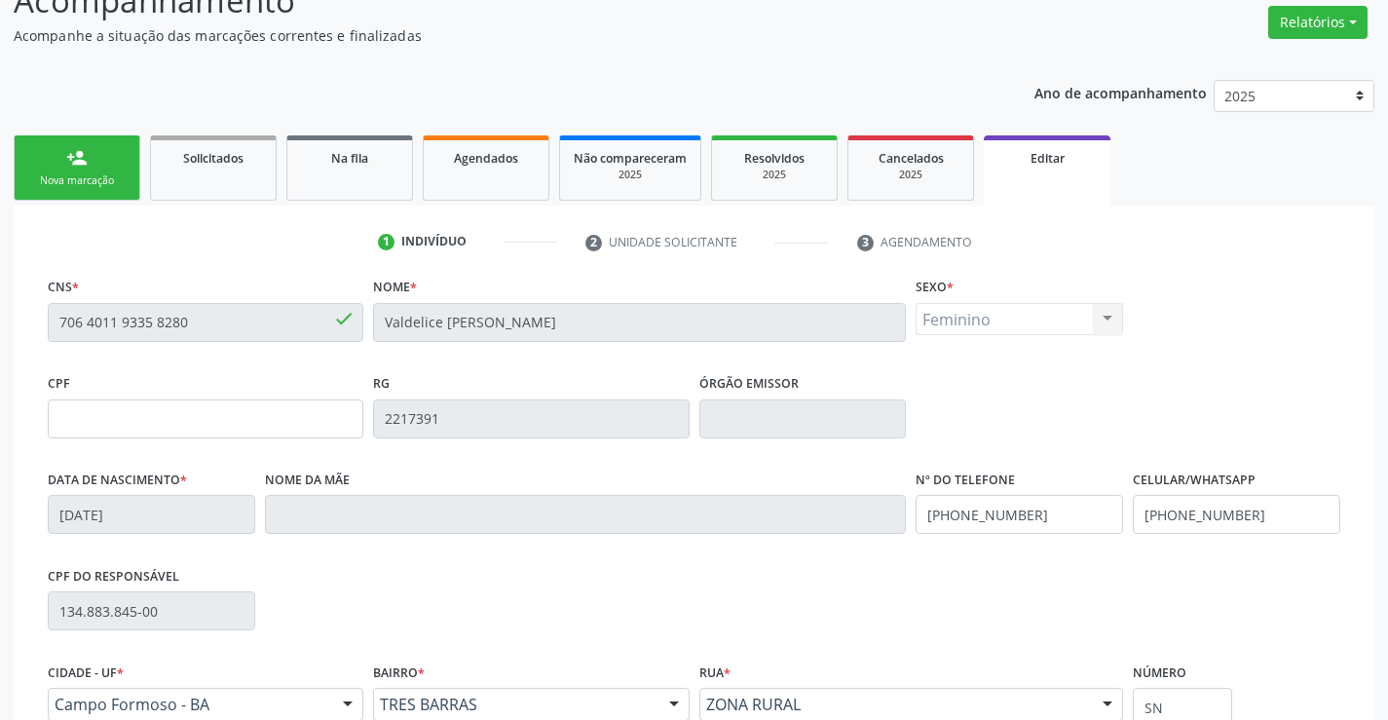
scroll to position [195, 0]
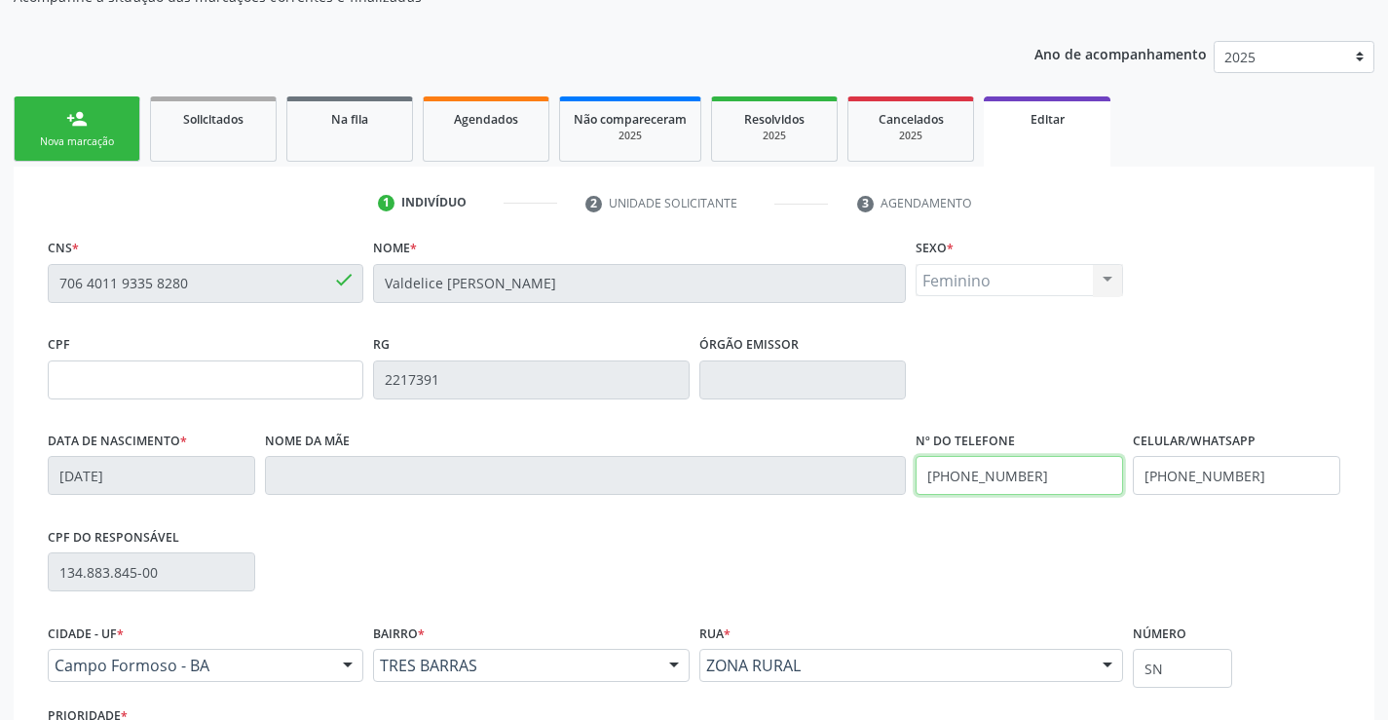
click at [1043, 481] on input "[PHONE_NUMBER]" at bounding box center [1018, 475] width 207 height 39
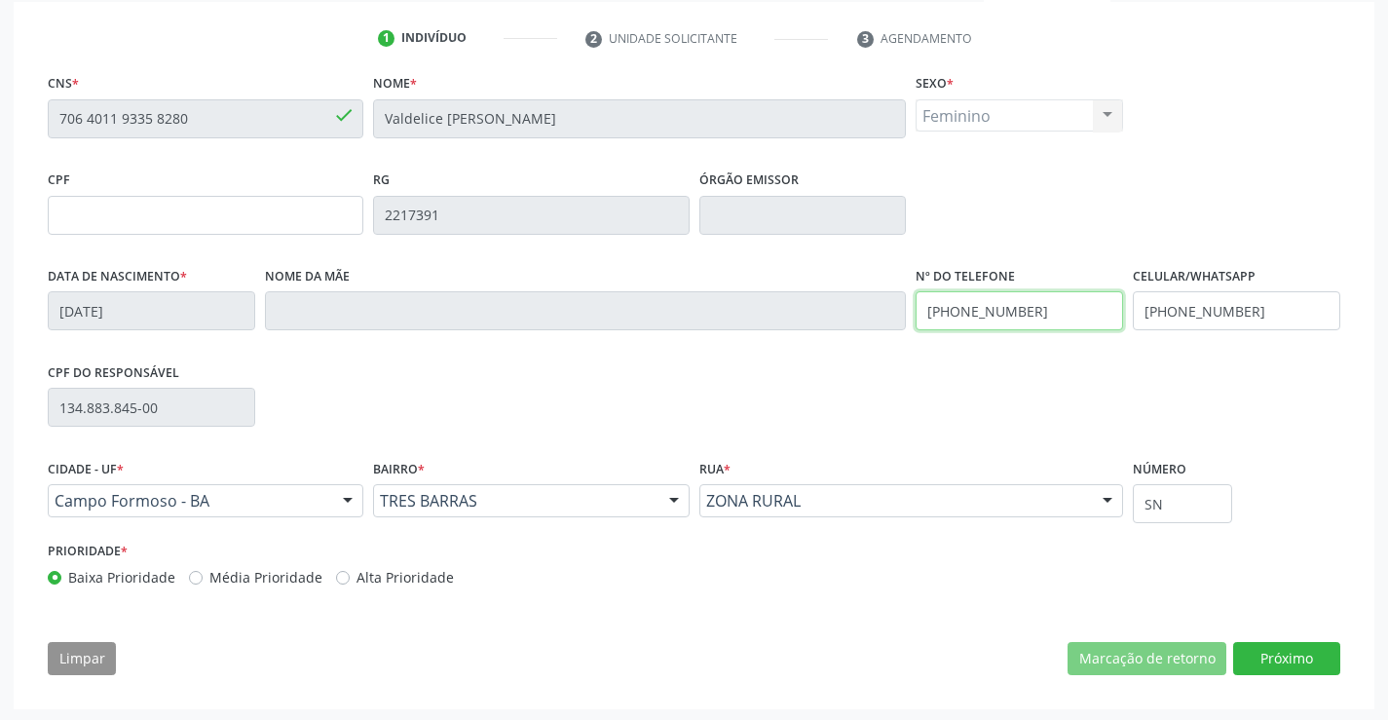
scroll to position [362, 0]
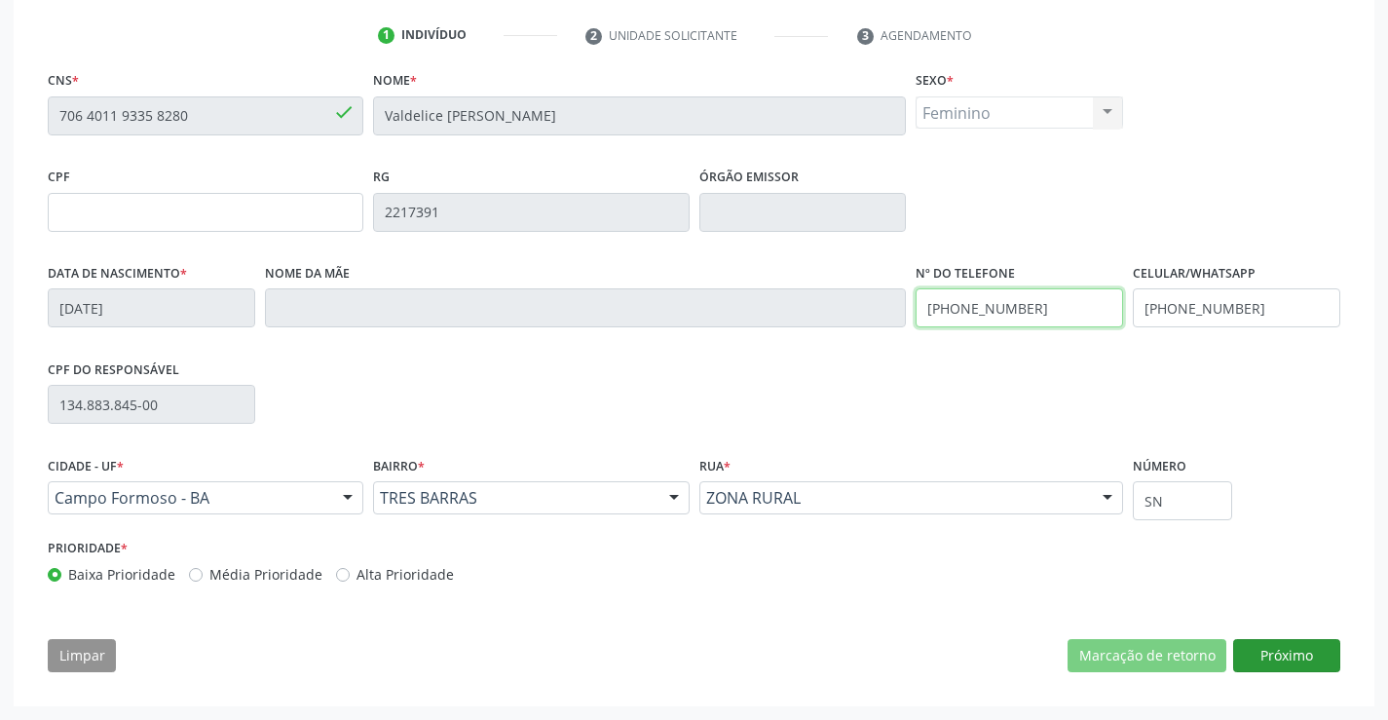
type input "[PHONE_NUMBER]"
click at [1302, 652] on button "Próximo" at bounding box center [1286, 655] width 107 height 33
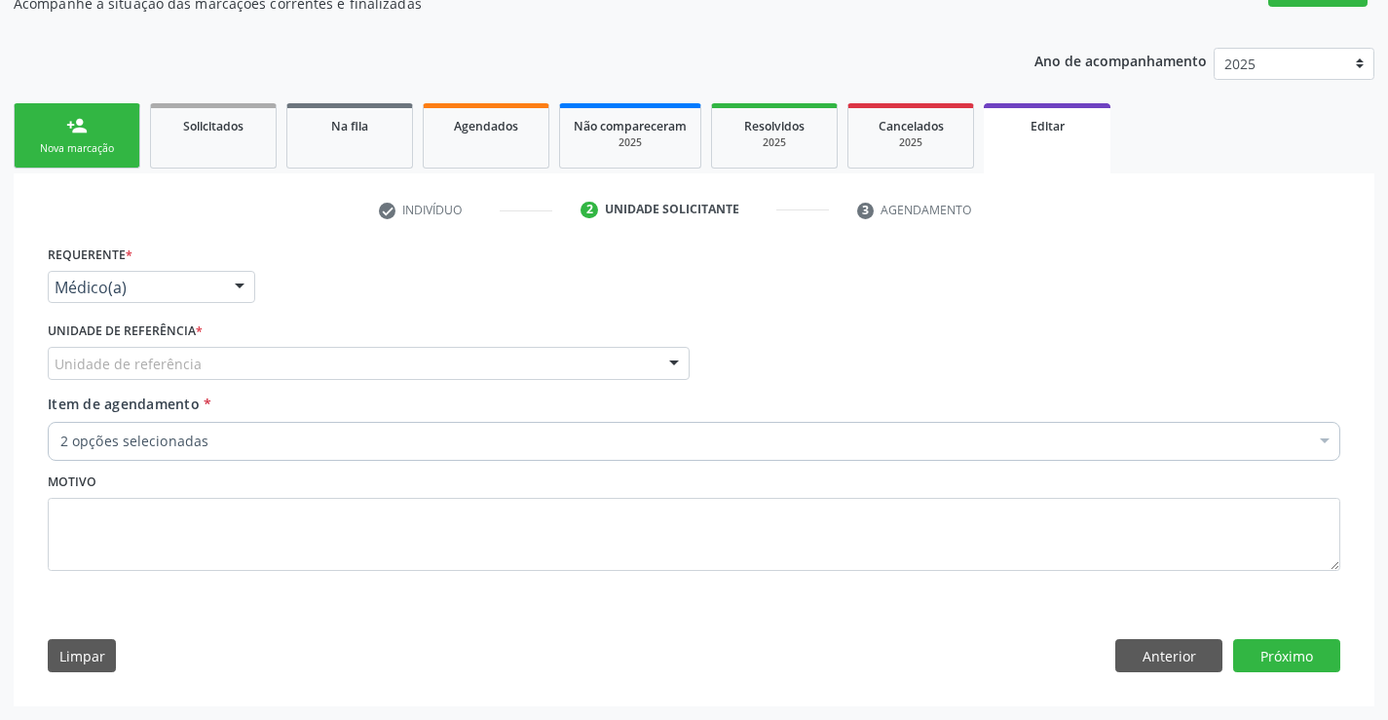
scroll to position [188, 0]
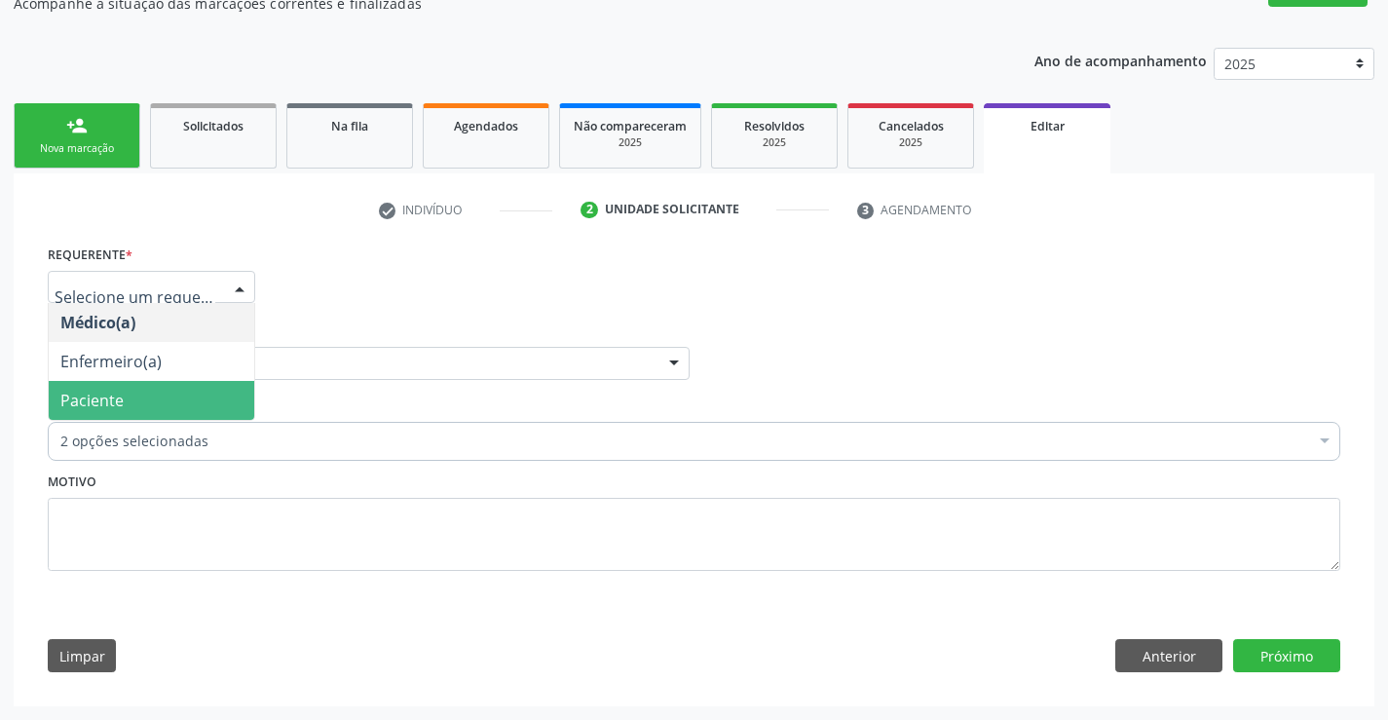
click at [189, 396] on span "Paciente" at bounding box center [151, 400] width 205 height 39
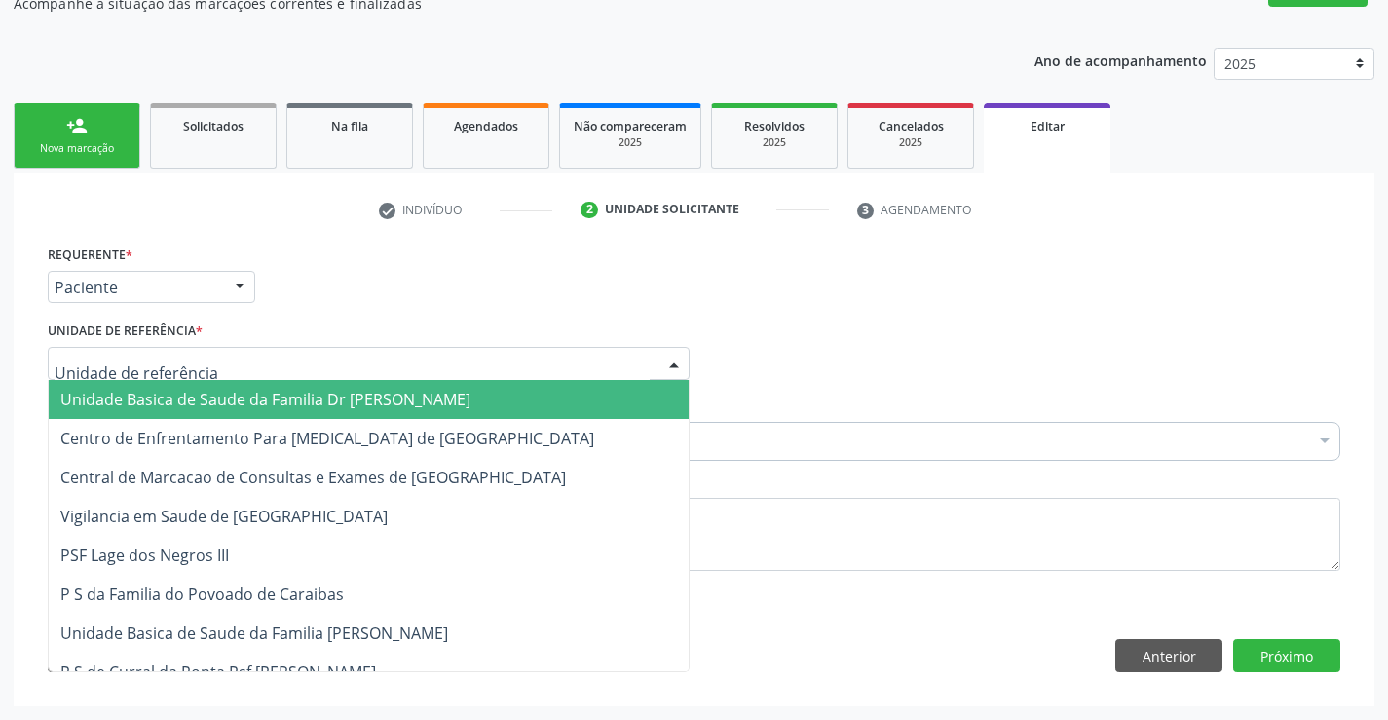
click at [225, 355] on div at bounding box center [369, 363] width 642 height 33
click at [238, 404] on span "Unidade Basica de Saude da Familia Dr [PERSON_NAME]" at bounding box center [265, 399] width 410 height 21
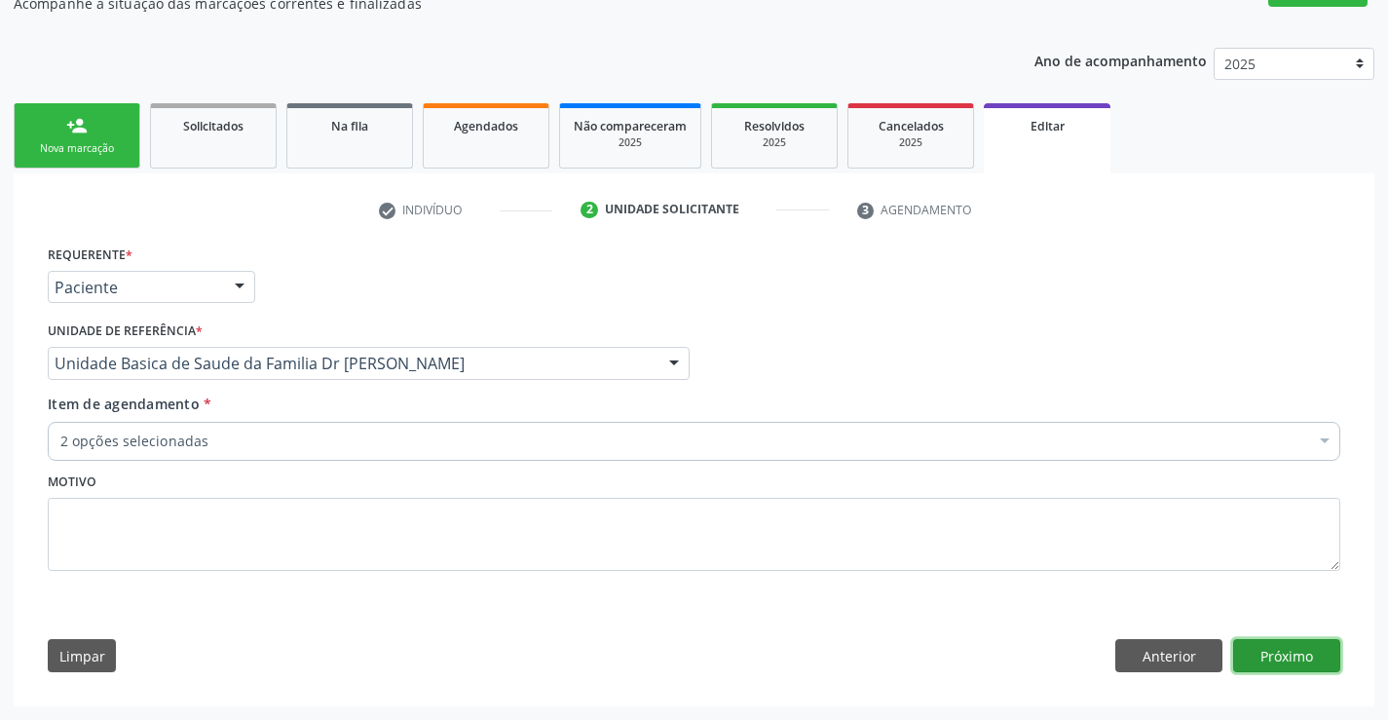
click at [1269, 648] on button "Próximo" at bounding box center [1286, 655] width 107 height 33
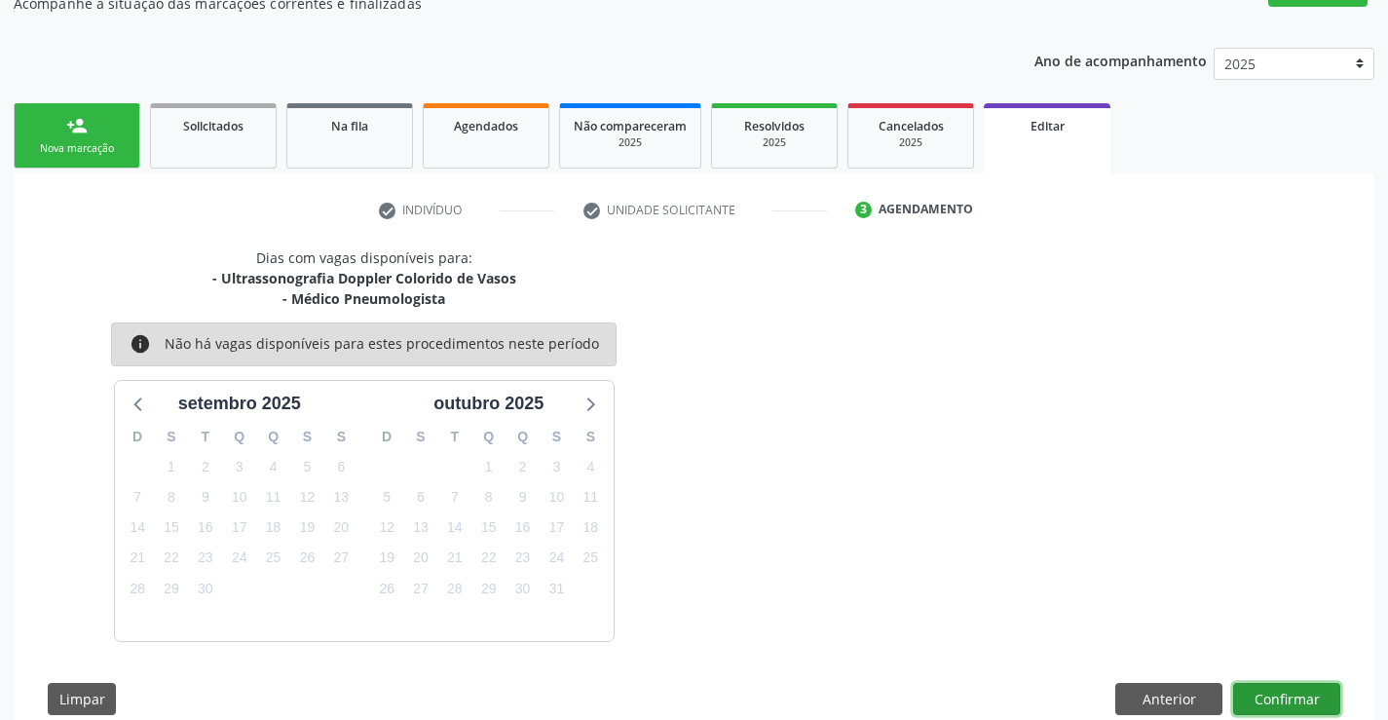
click at [1271, 698] on button "Confirmar" at bounding box center [1286, 699] width 107 height 33
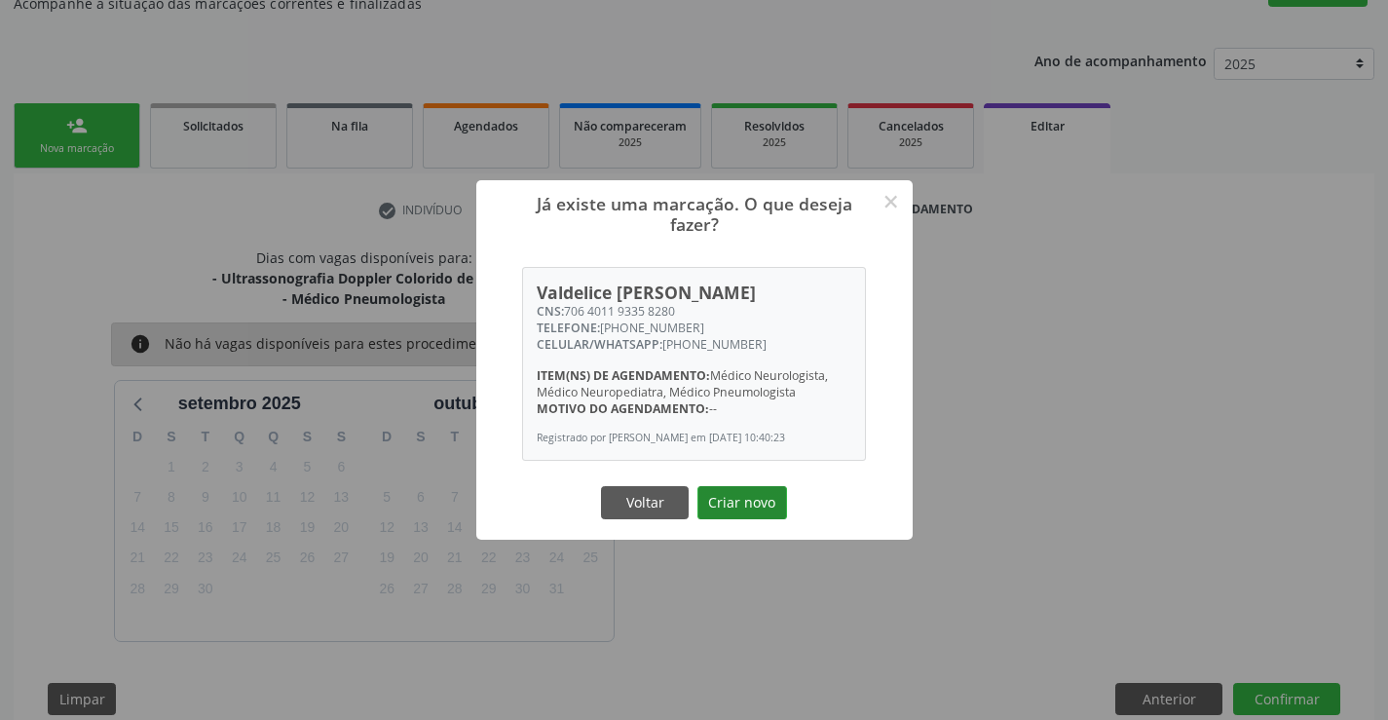
click at [735, 506] on button "Criar novo" at bounding box center [742, 502] width 90 height 33
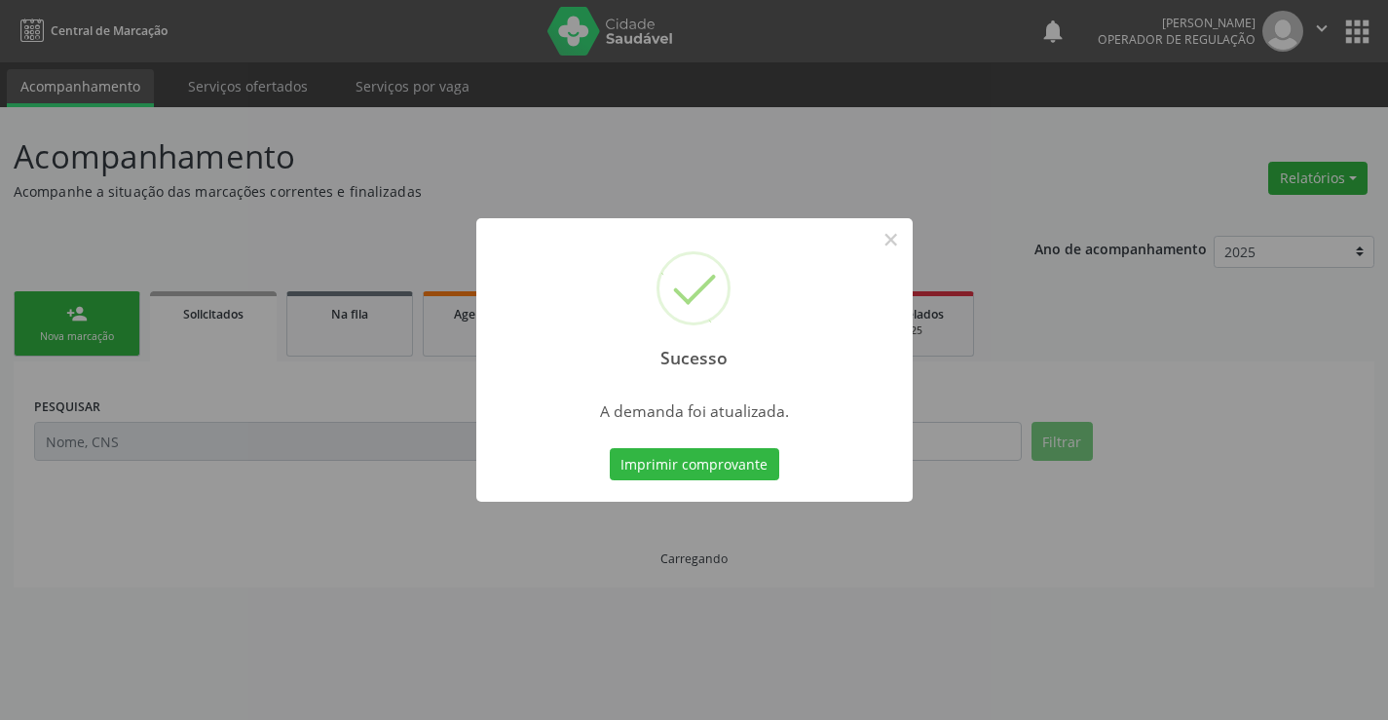
scroll to position [0, 0]
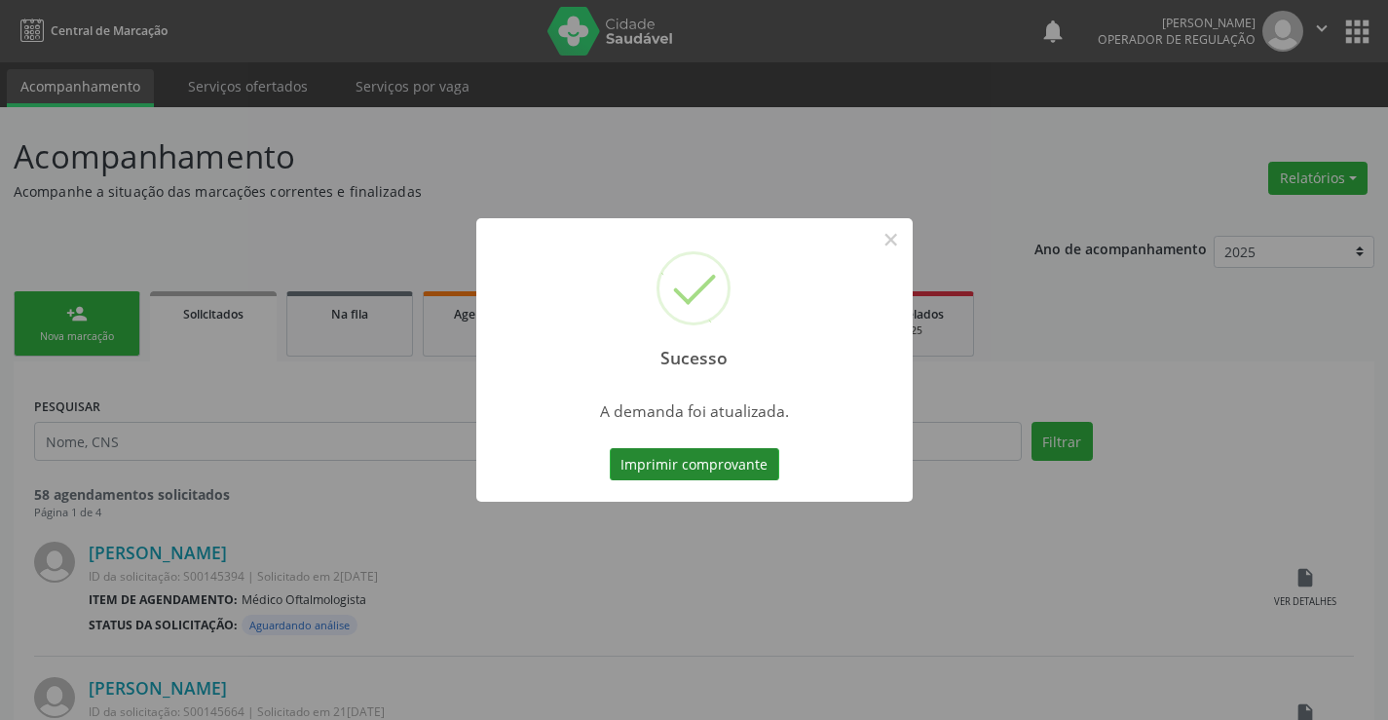
click at [736, 457] on button "Imprimir comprovante" at bounding box center [694, 464] width 169 height 33
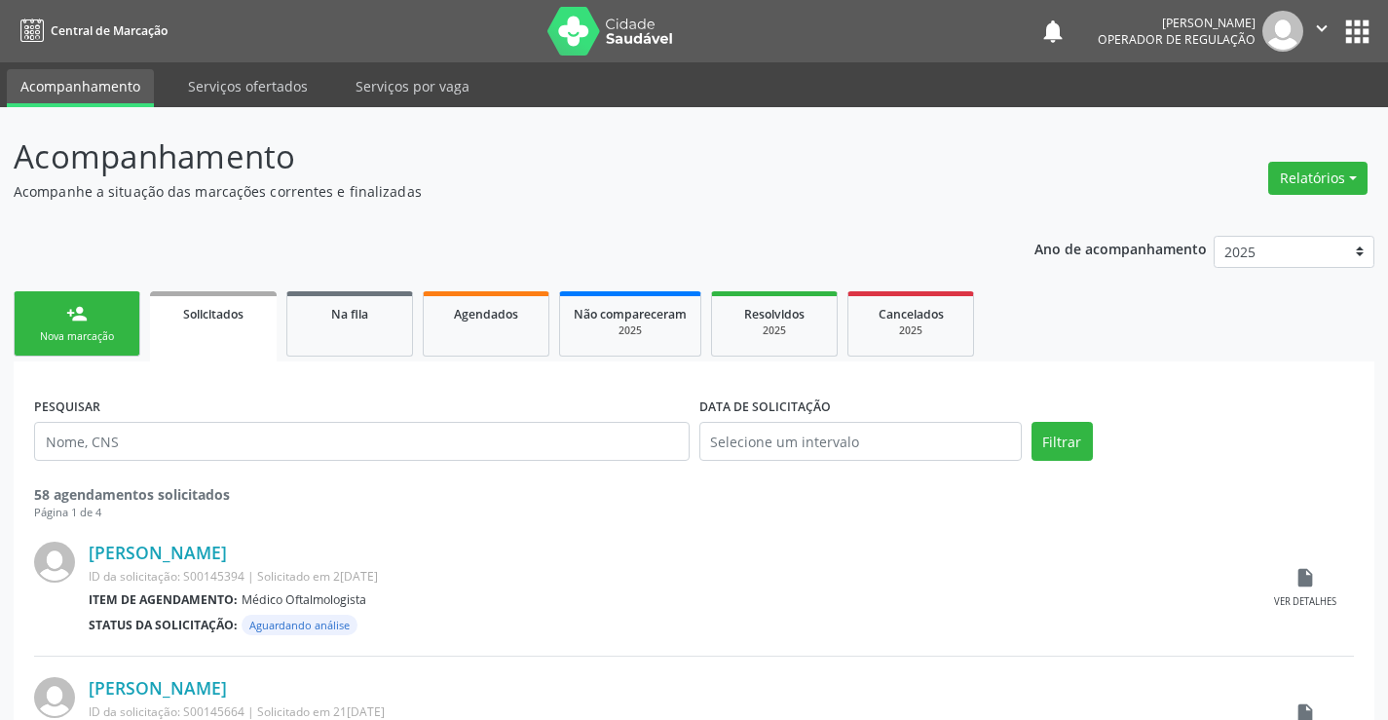
click at [117, 336] on div "Nova marcação" at bounding box center [76, 336] width 97 height 15
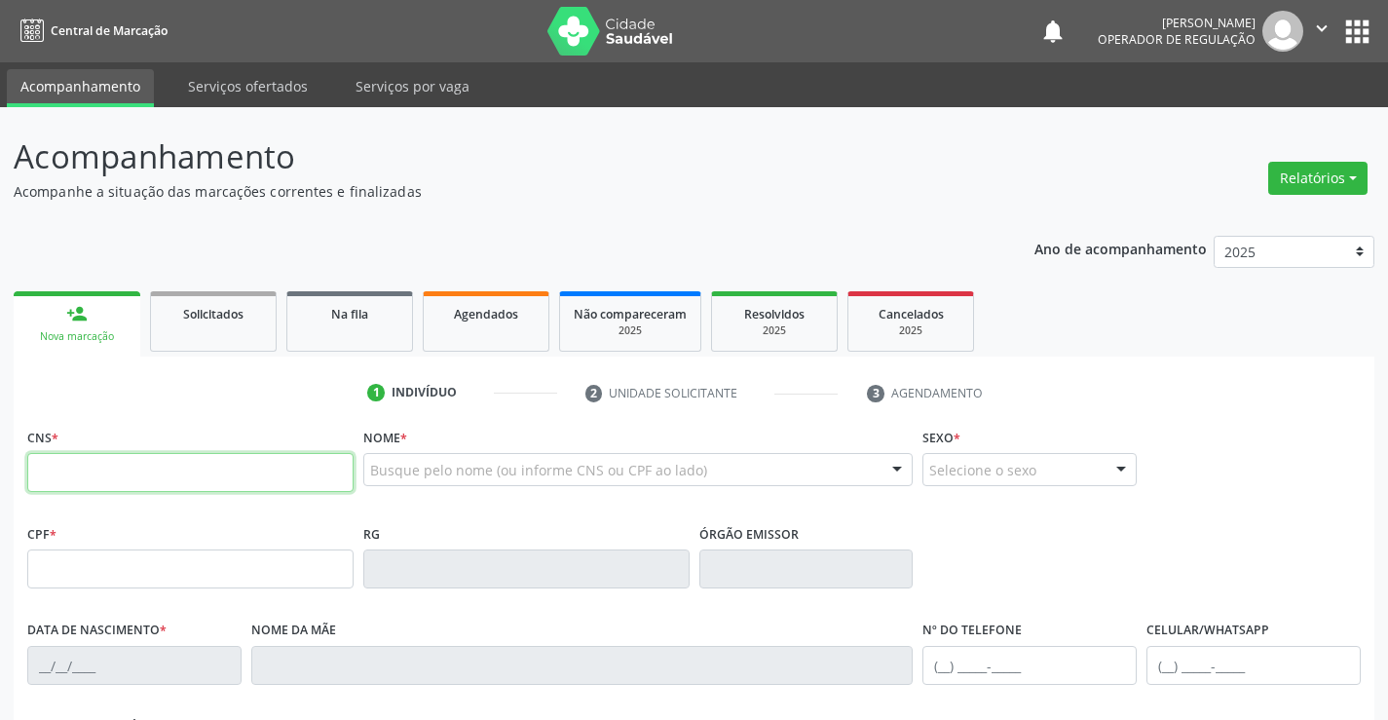
click at [104, 478] on input "text" at bounding box center [190, 472] width 326 height 39
type input "706 4011 9335 8280"
type input "2217391"
type input "[DATE]"
type input "[PHONE_NUMBER]"
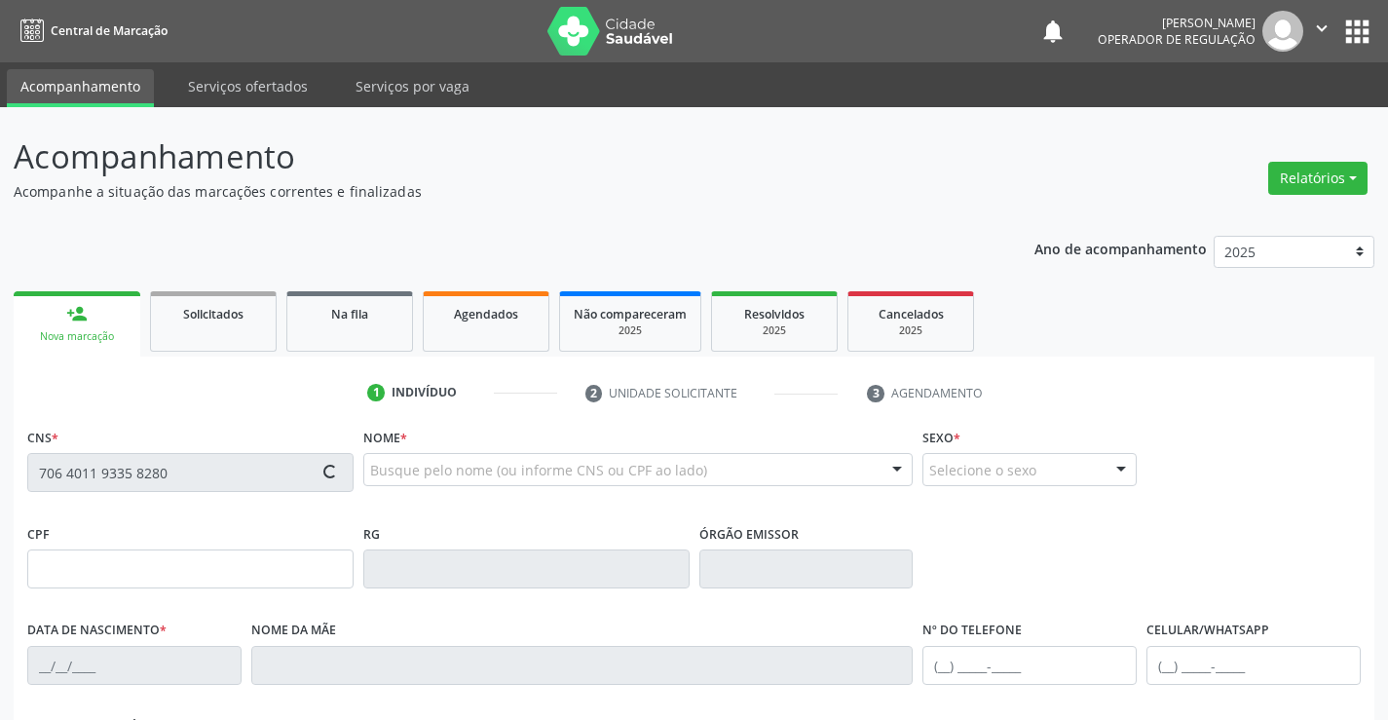
type input "[PHONE_NUMBER]"
type input "134.883.845-00"
type input "SN"
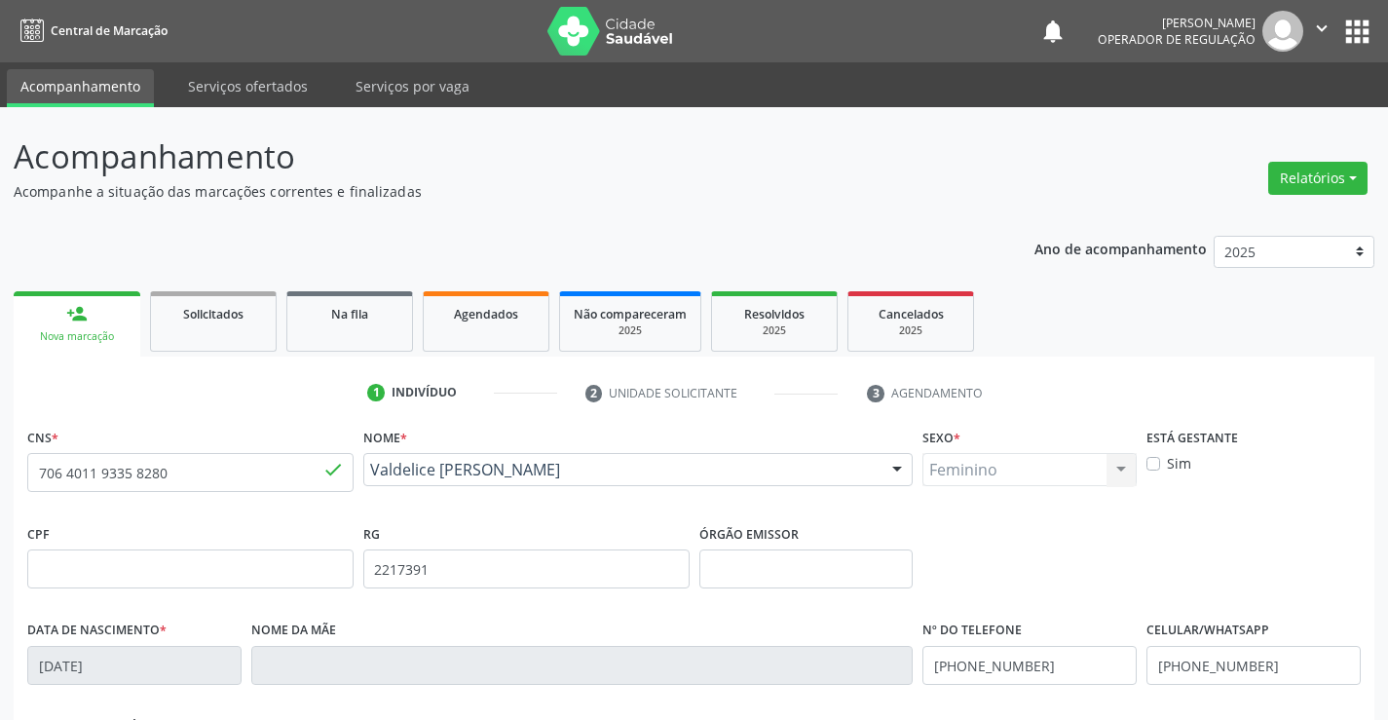
scroll to position [97, 0]
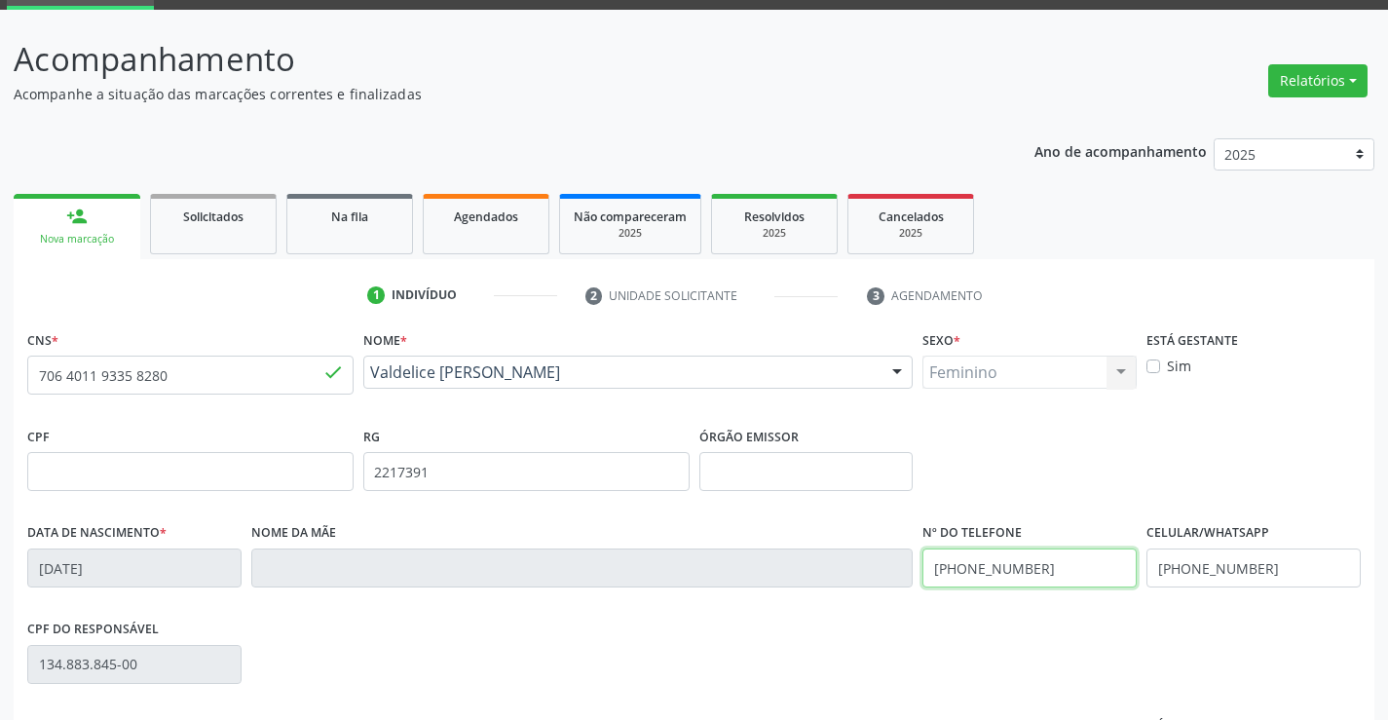
click at [1050, 567] on input "[PHONE_NUMBER]" at bounding box center [1029, 567] width 214 height 39
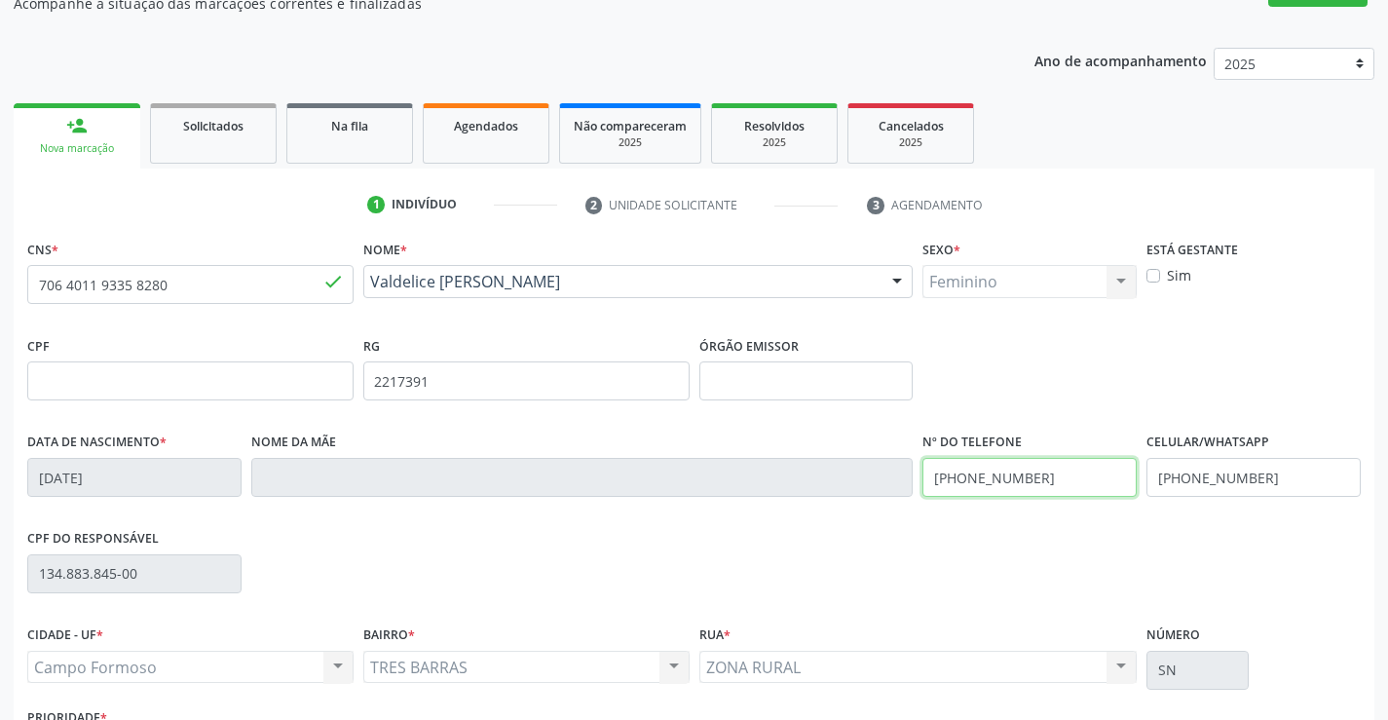
scroll to position [336, 0]
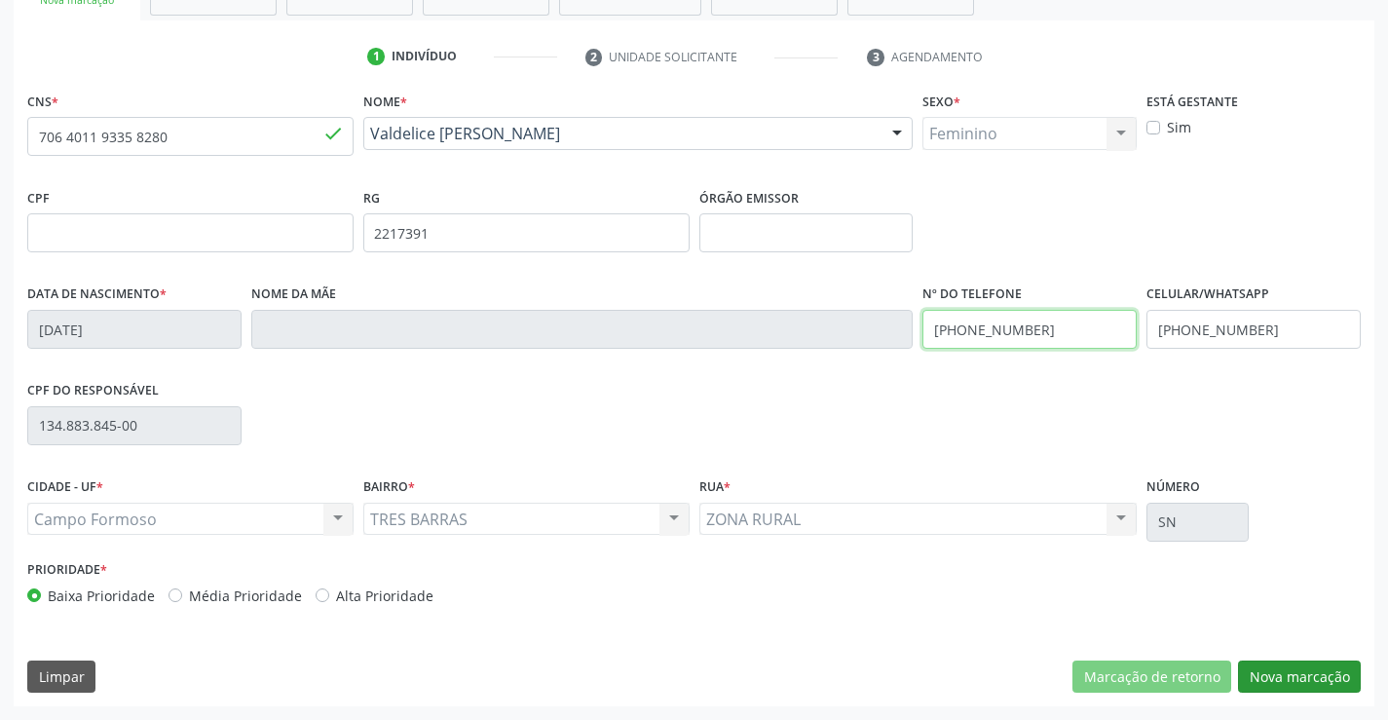
type input "[PHONE_NUMBER]"
click at [1300, 674] on button "Nova marcação" at bounding box center [1299, 676] width 123 height 33
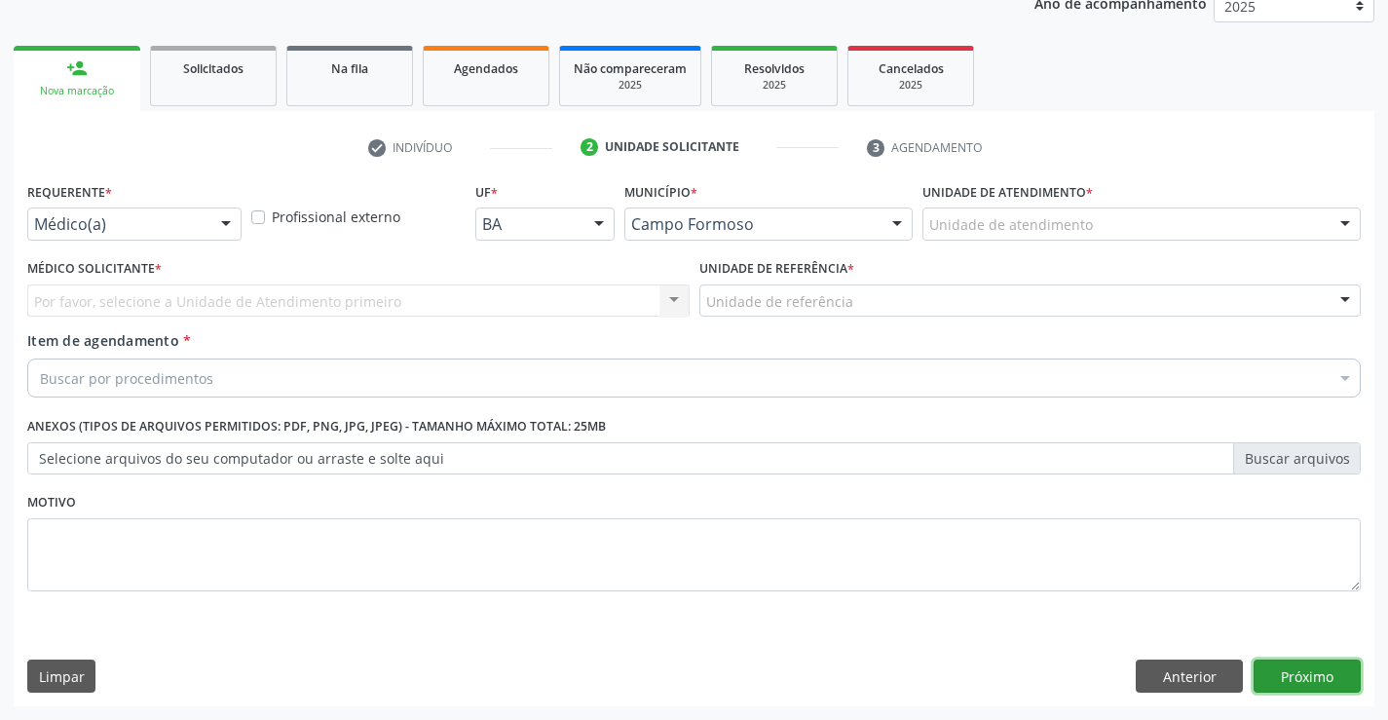
click at [1294, 679] on button "Próximo" at bounding box center [1306, 675] width 107 height 33
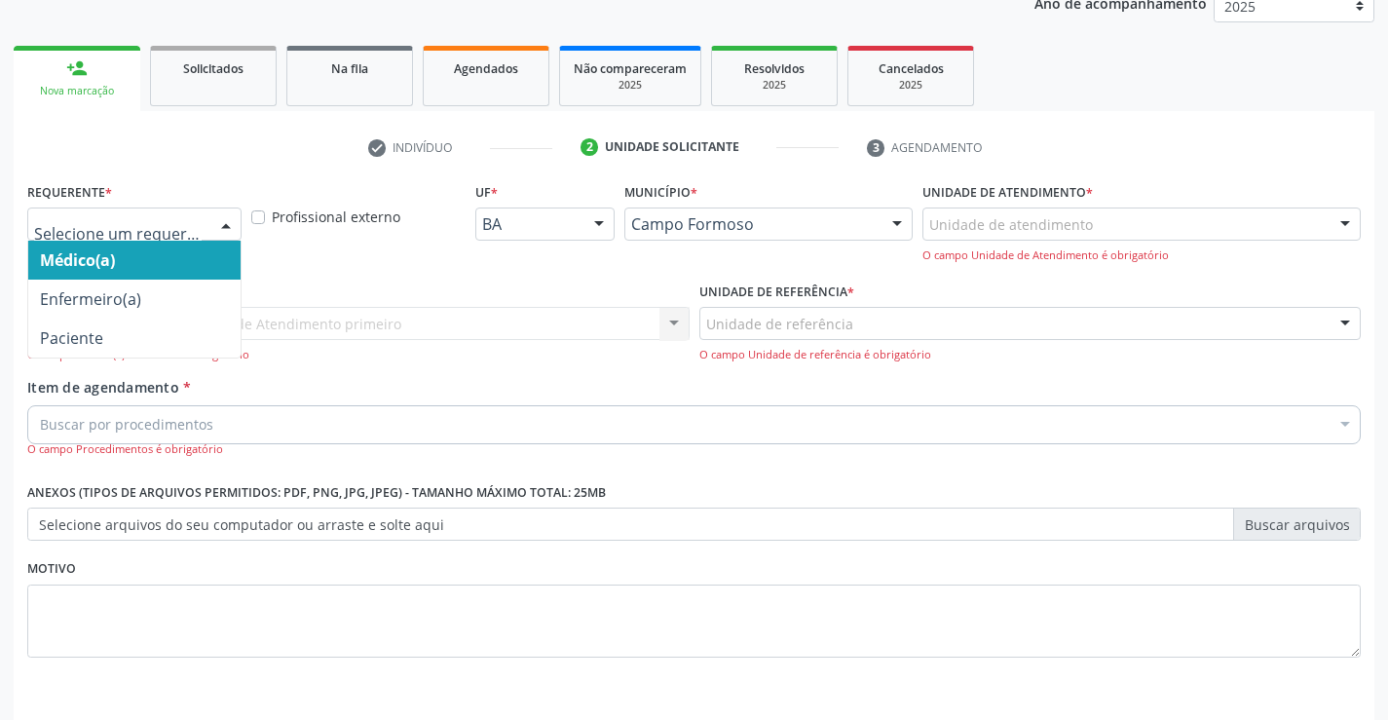
drag, startPoint x: 204, startPoint y: 218, endPoint x: 178, endPoint y: 304, distance: 89.6
click at [202, 219] on div at bounding box center [134, 223] width 214 height 33
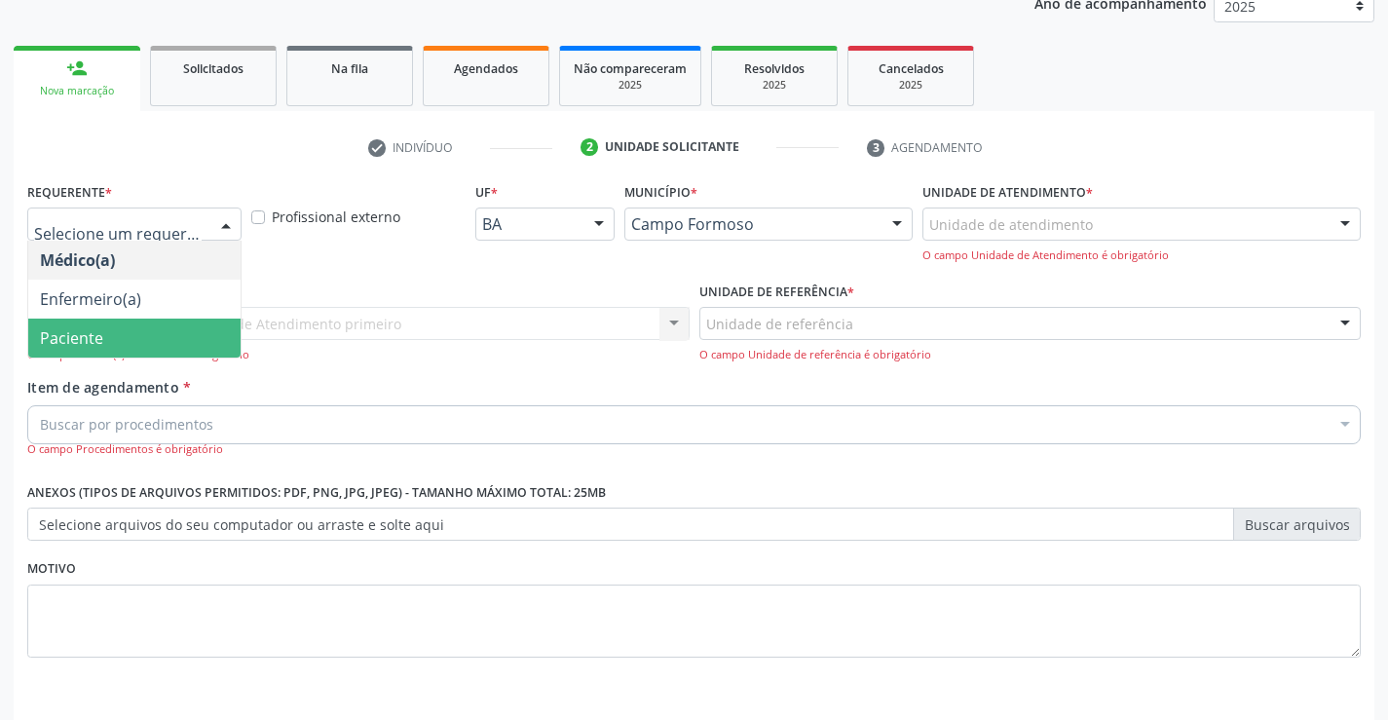
drag, startPoint x: 180, startPoint y: 340, endPoint x: 203, endPoint y: 305, distance: 41.6
click at [182, 339] on span "Paciente" at bounding box center [134, 337] width 212 height 39
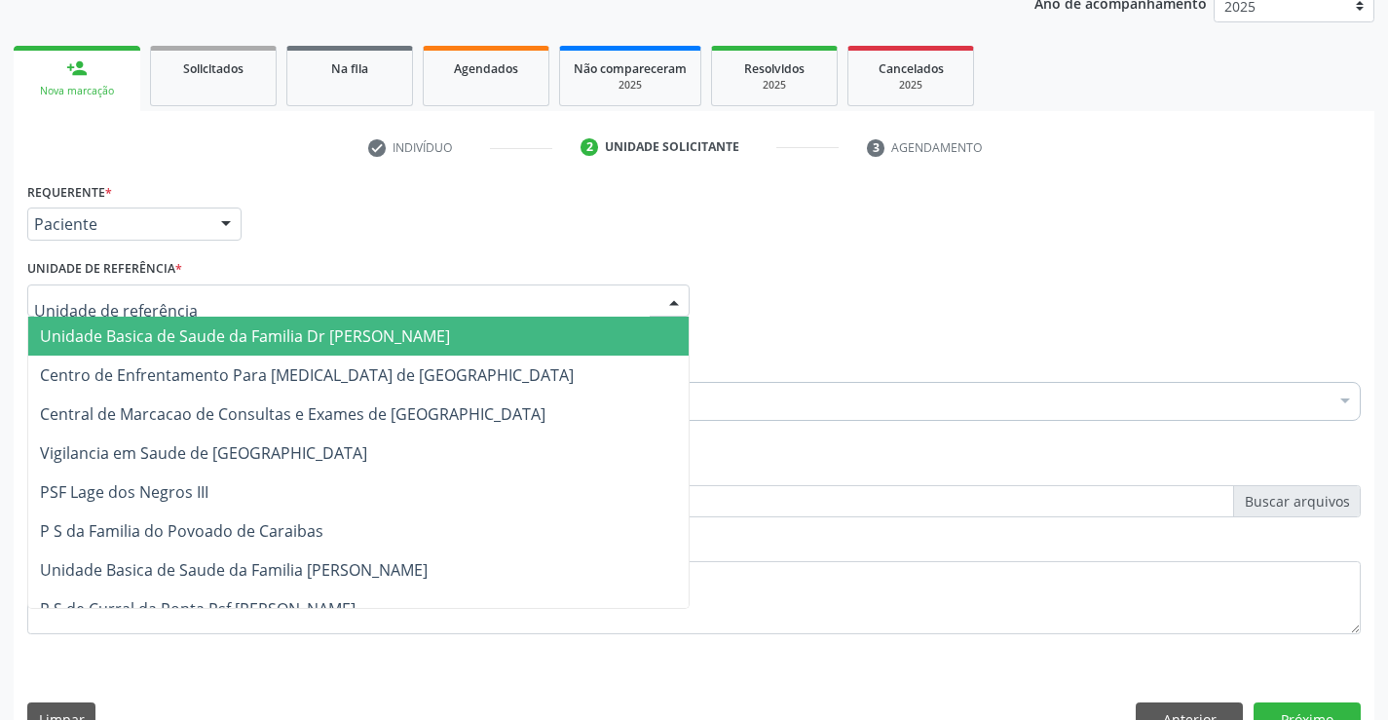
click at [204, 304] on div at bounding box center [358, 300] width 662 height 33
click at [212, 341] on span "Unidade Basica de Saude da Familia Dr [PERSON_NAME]" at bounding box center [245, 335] width 410 height 21
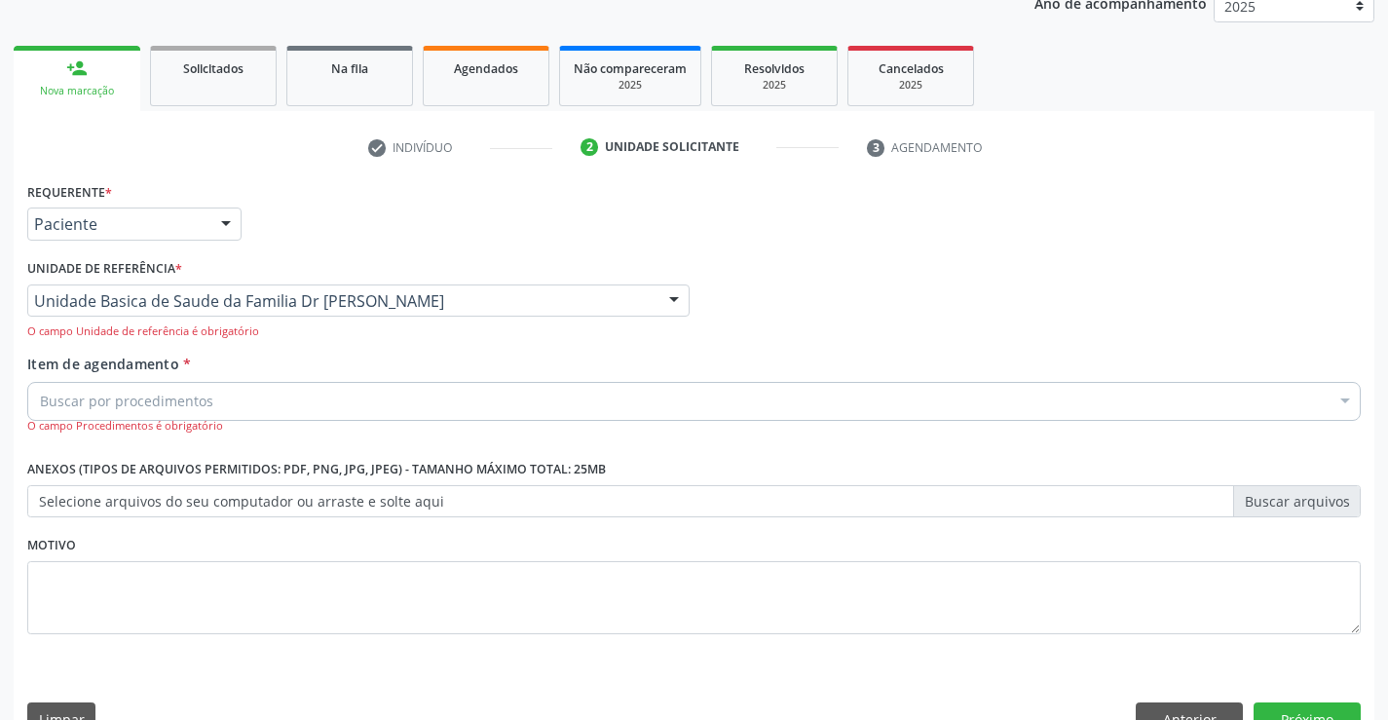
click at [213, 404] on div "Buscar por procedimentos" at bounding box center [693, 401] width 1333 height 39
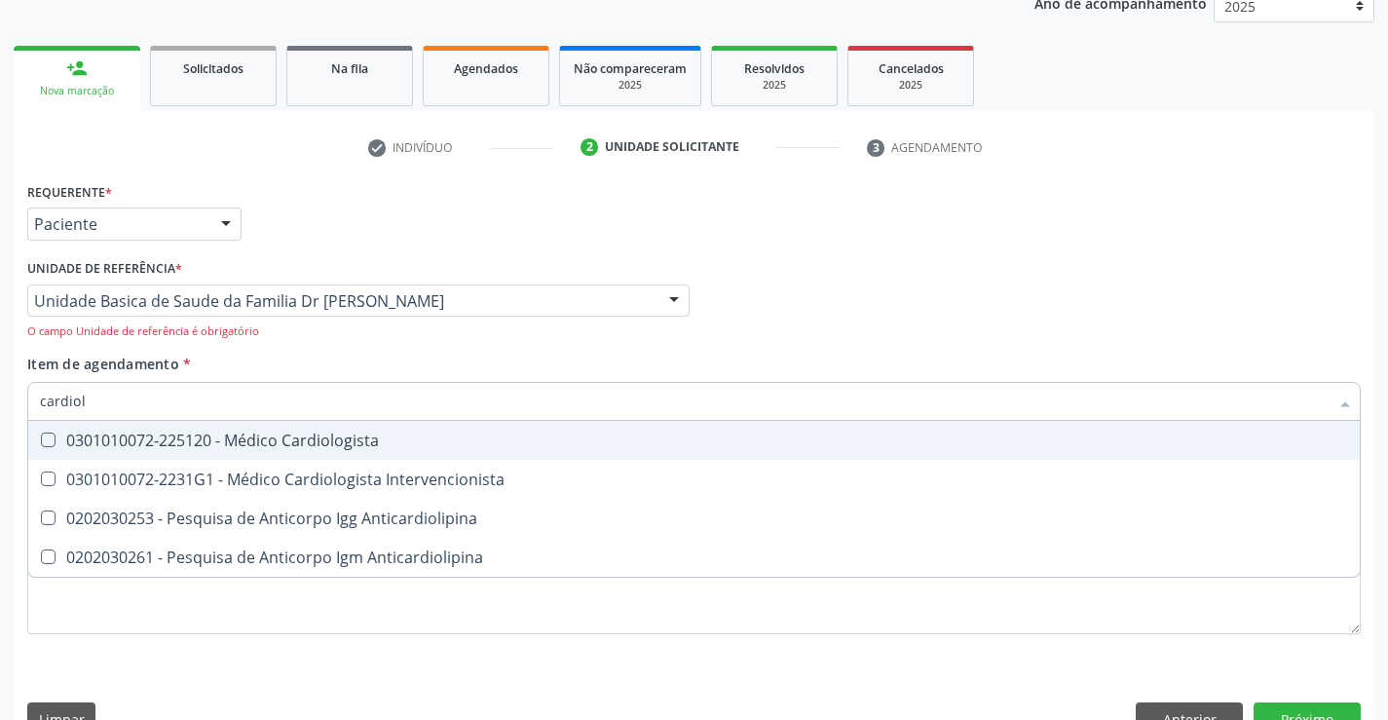
type input "cardiolo"
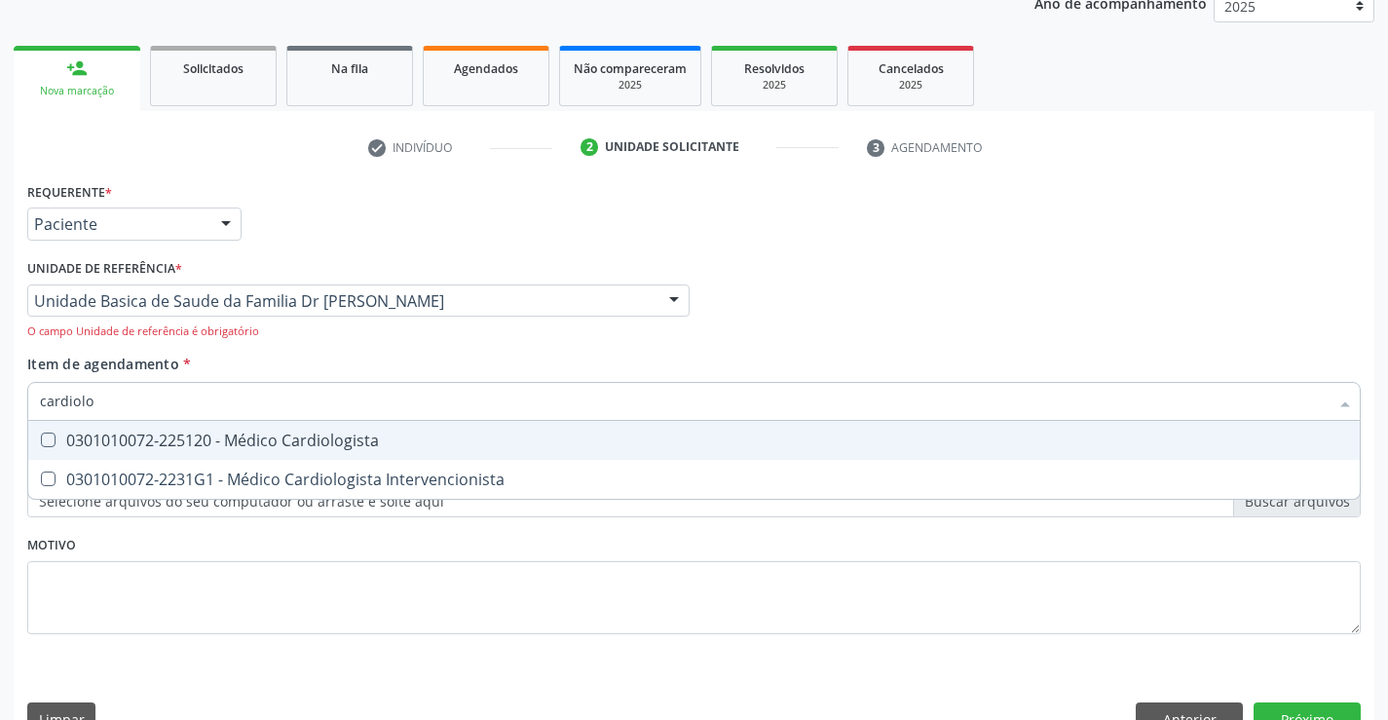
click at [289, 442] on div "0301010072-225120 - Médico Cardiologista" at bounding box center [694, 440] width 1308 height 16
checkbox Cardiologista "true"
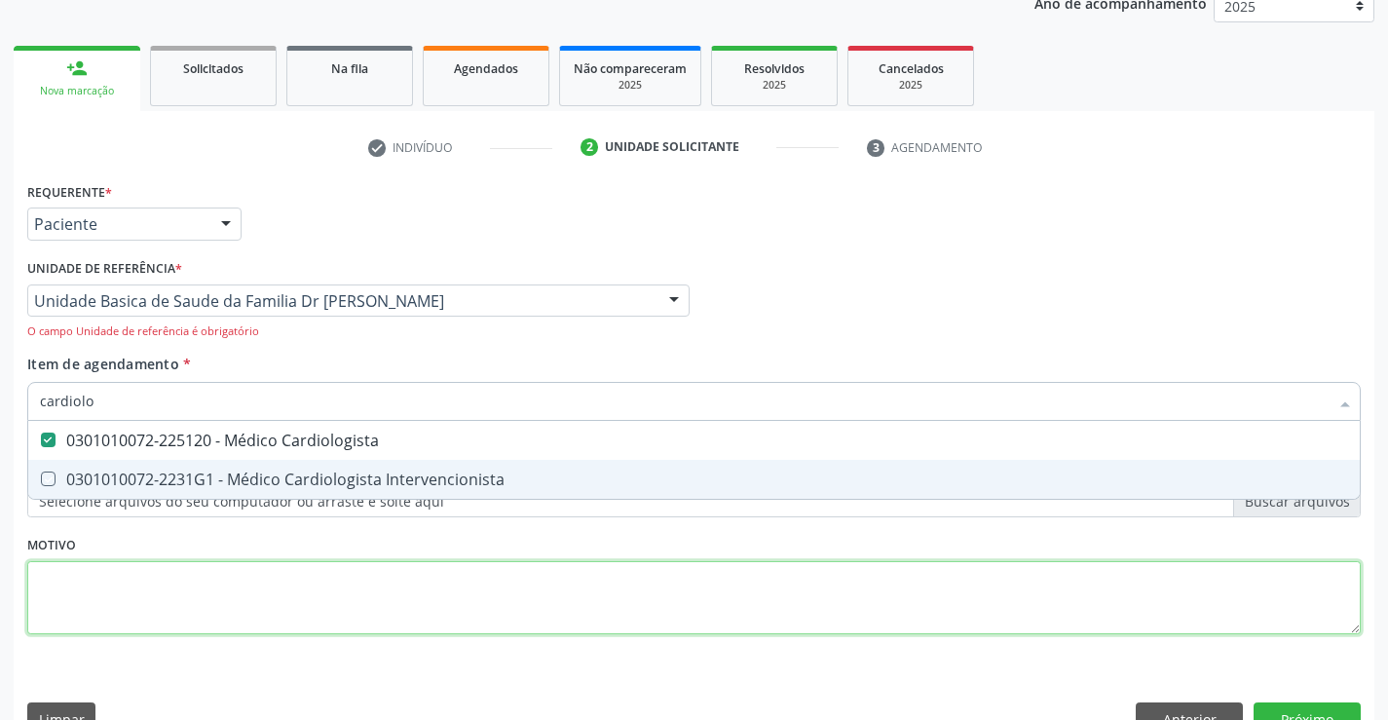
click at [301, 577] on div "Requerente * Paciente Médico(a) Enfermeiro(a) Paciente Nenhum resultado encontr…" at bounding box center [693, 419] width 1333 height 484
checkbox Intervencionista "true"
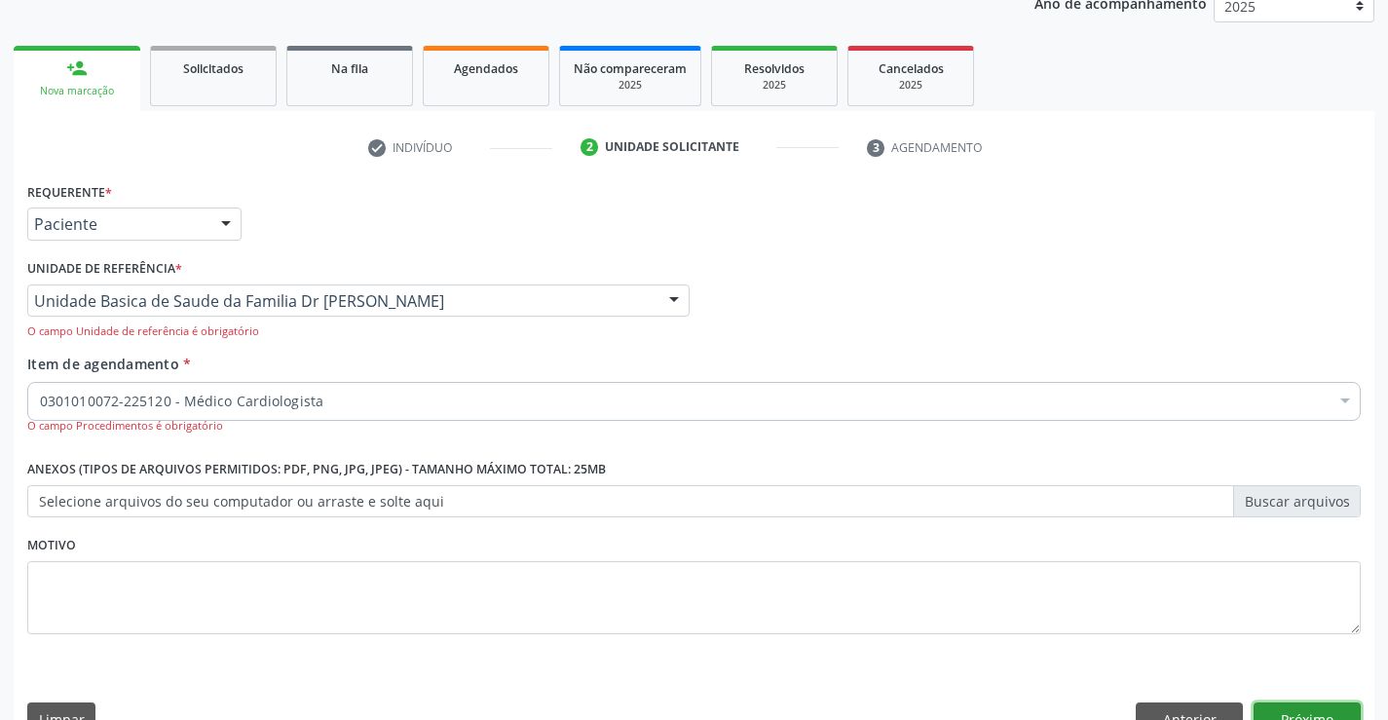
click at [1319, 710] on button "Próximo" at bounding box center [1306, 718] width 107 height 33
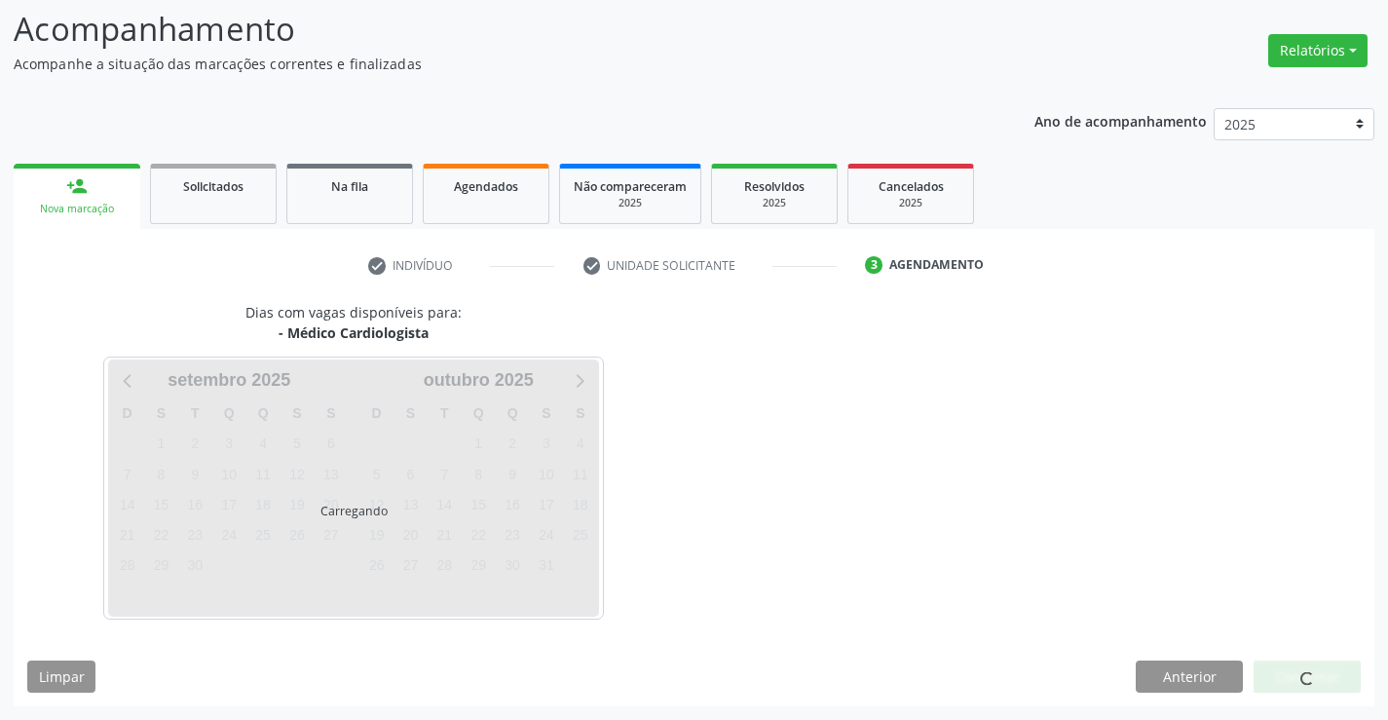
scroll to position [128, 0]
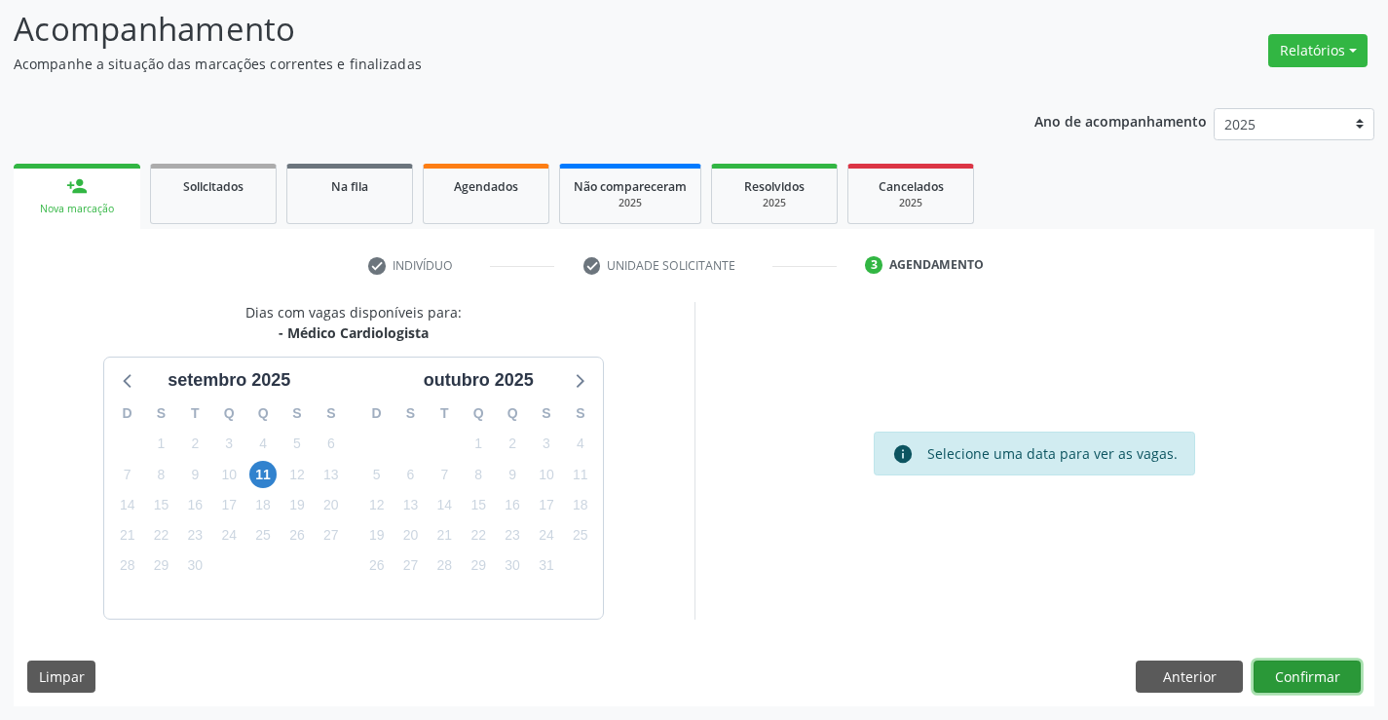
click at [1304, 671] on button "Confirmar" at bounding box center [1306, 676] width 107 height 33
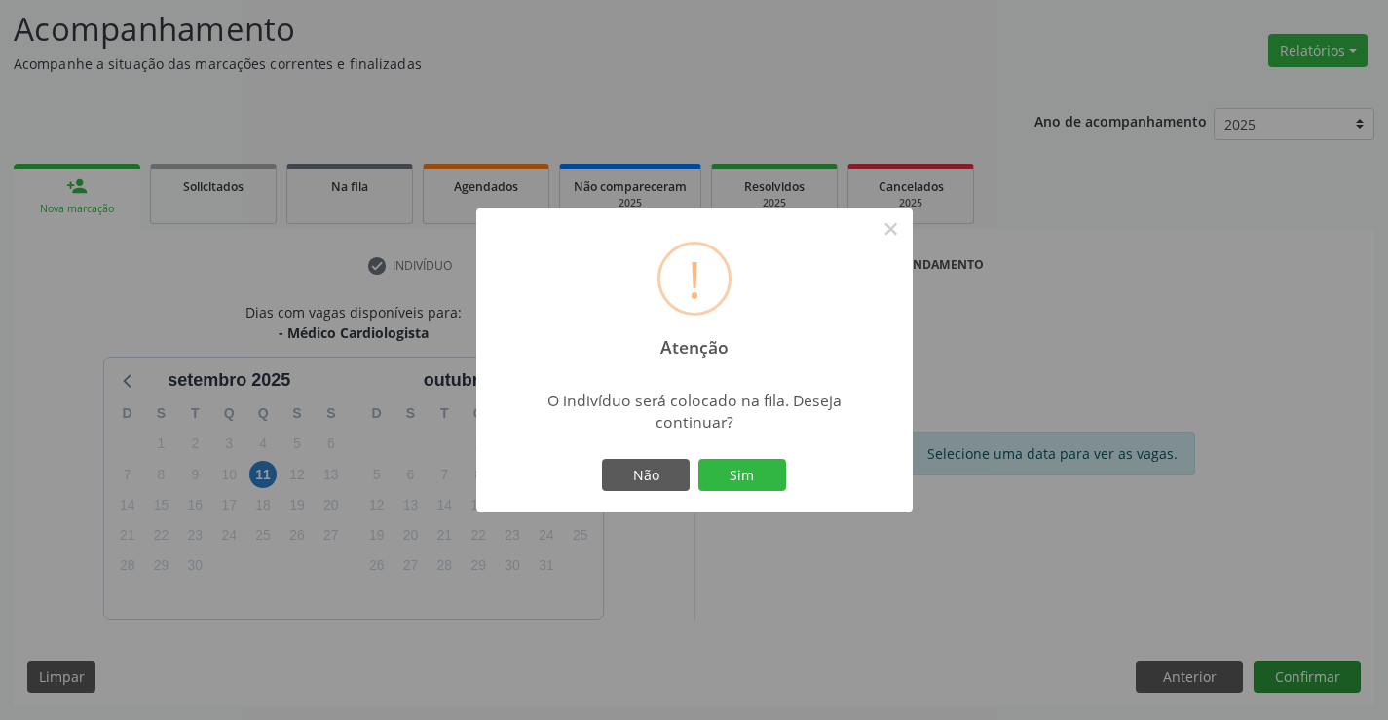
click at [1304, 671] on div "! Atenção × O indivíduo será colocado na fila. Deseja continuar? Não Sim" at bounding box center [694, 360] width 1388 height 720
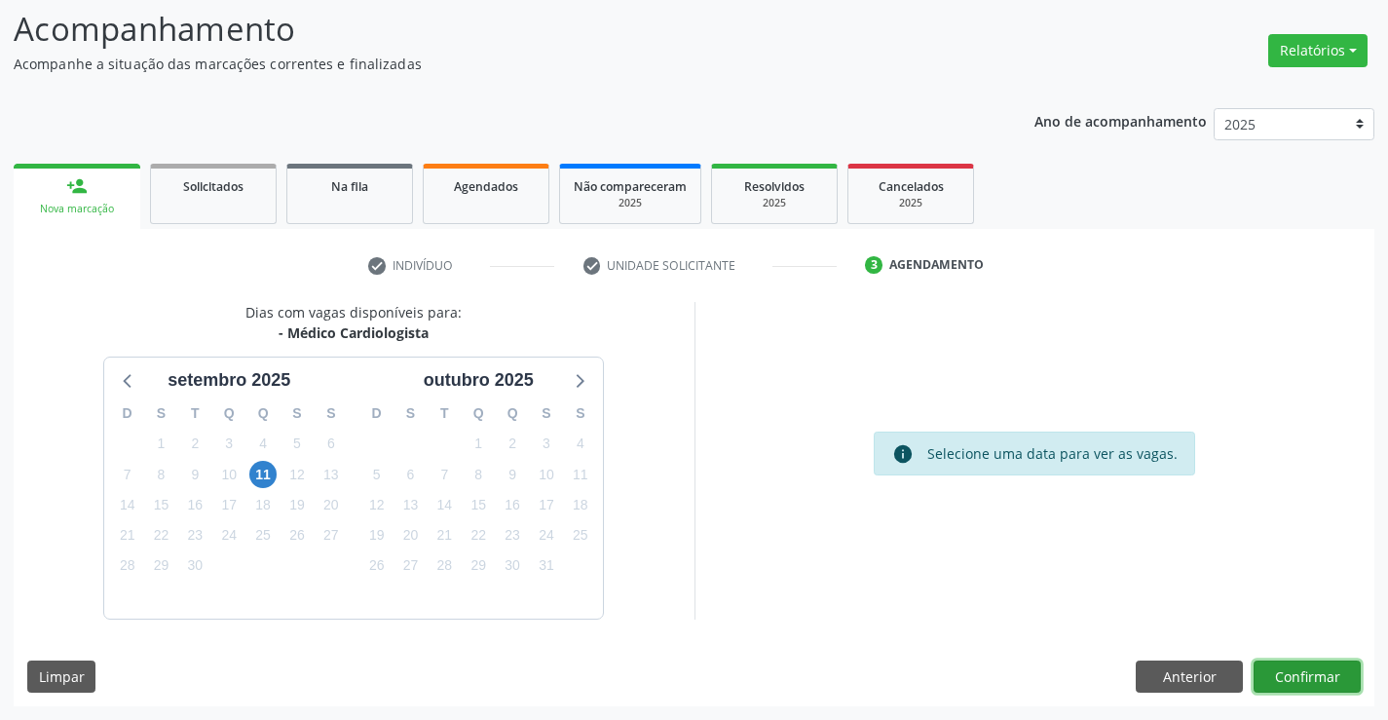
click at [1304, 671] on button "Confirmar" at bounding box center [1306, 676] width 107 height 33
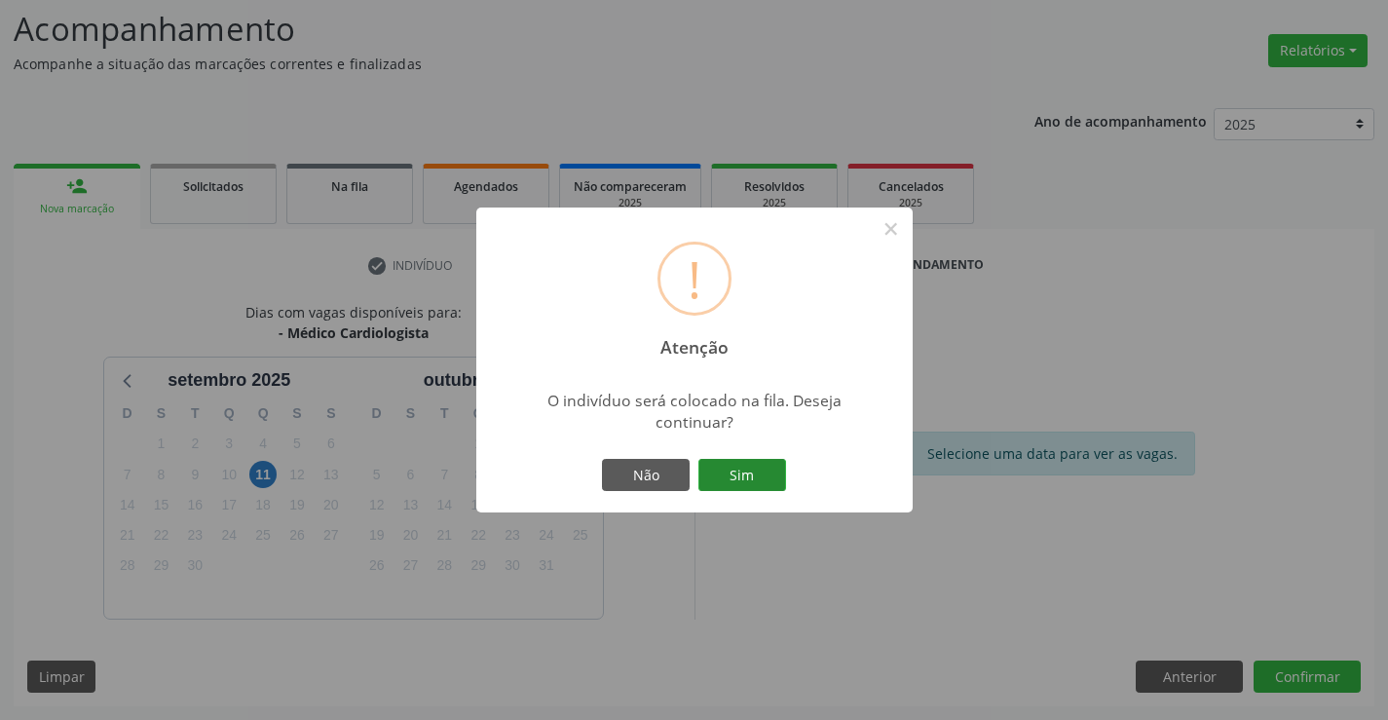
click at [745, 469] on button "Sim" at bounding box center [742, 475] width 88 height 33
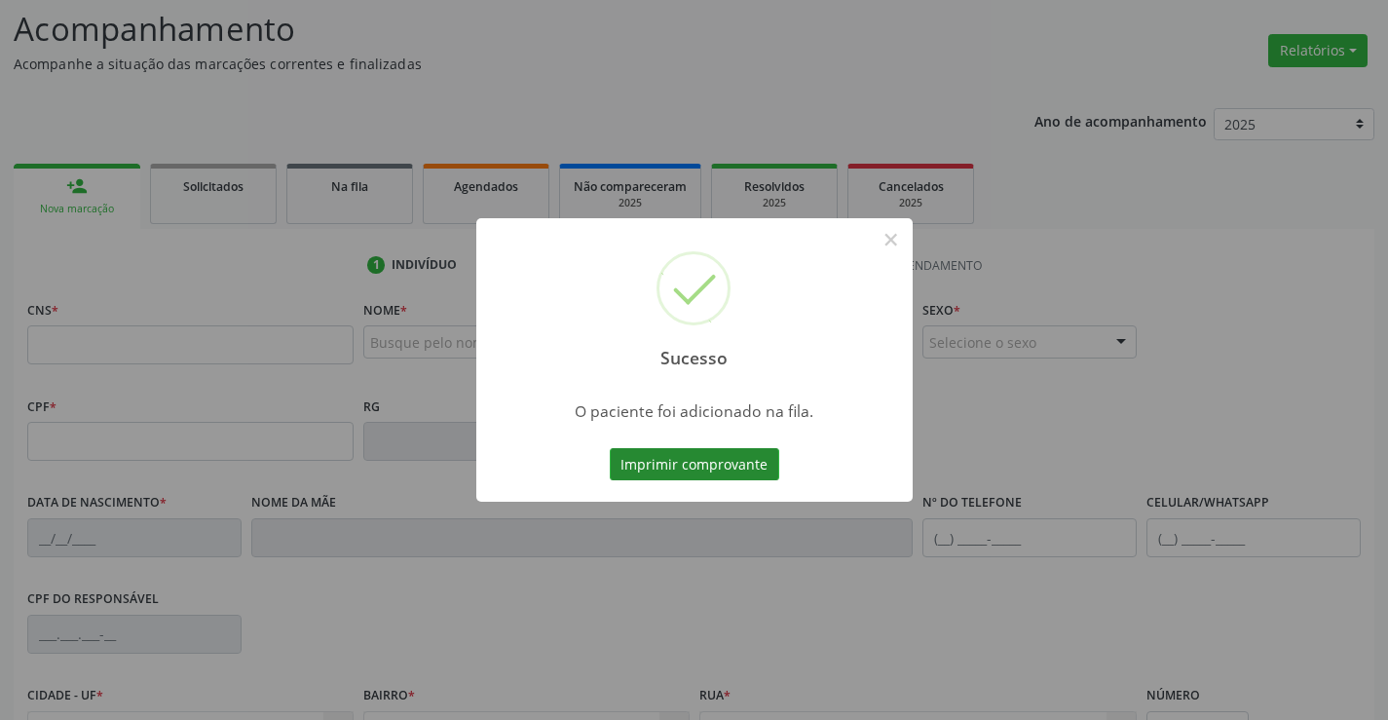
click at [701, 463] on button "Imprimir comprovante" at bounding box center [694, 464] width 169 height 33
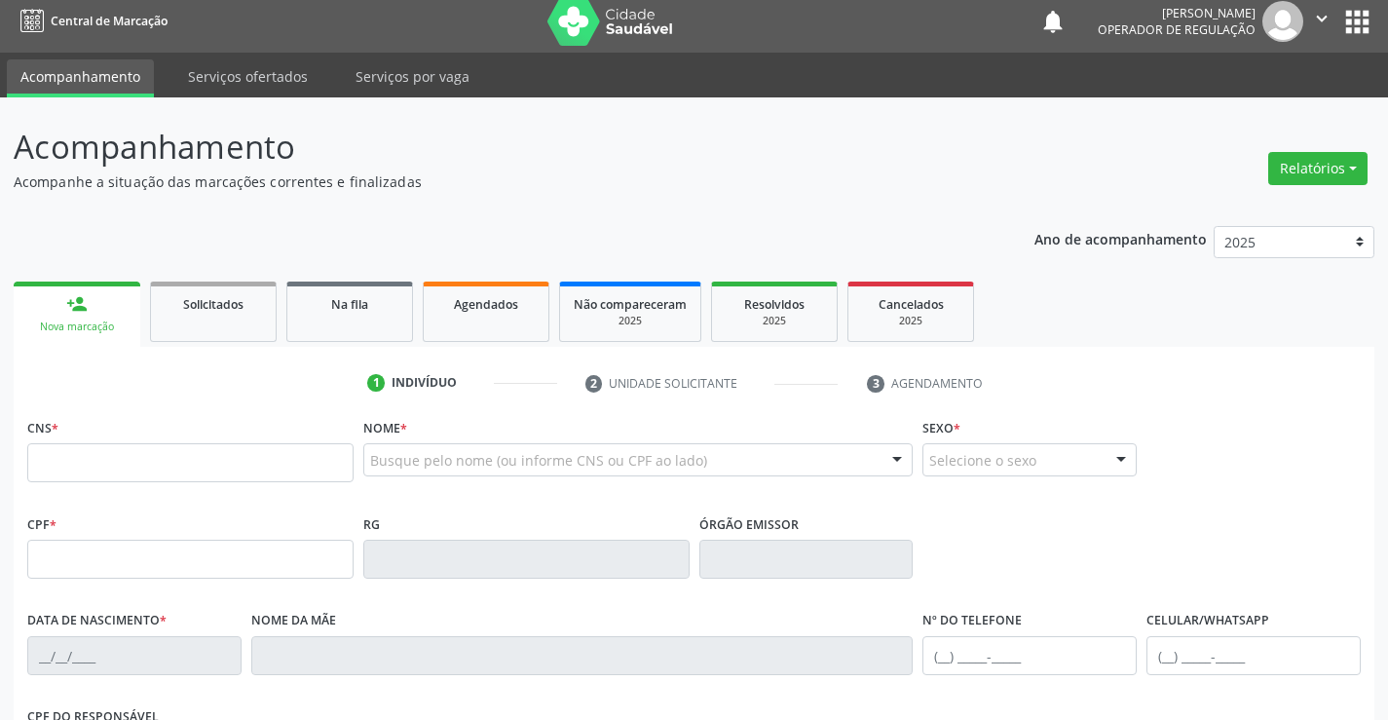
scroll to position [0, 0]
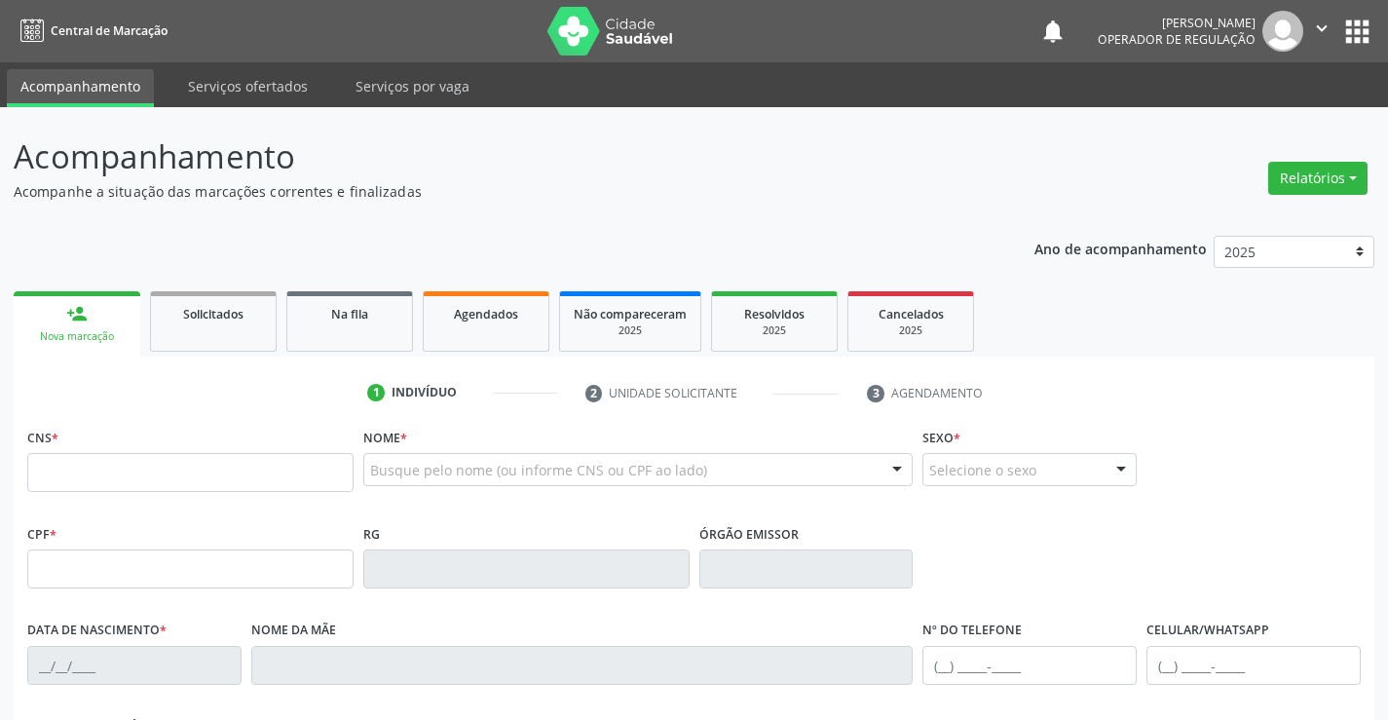
click at [1322, 20] on icon "" at bounding box center [1321, 28] width 21 height 21
click at [1241, 121] on link "Sair" at bounding box center [1271, 118] width 134 height 27
